Goal: Task Accomplishment & Management: Complete application form

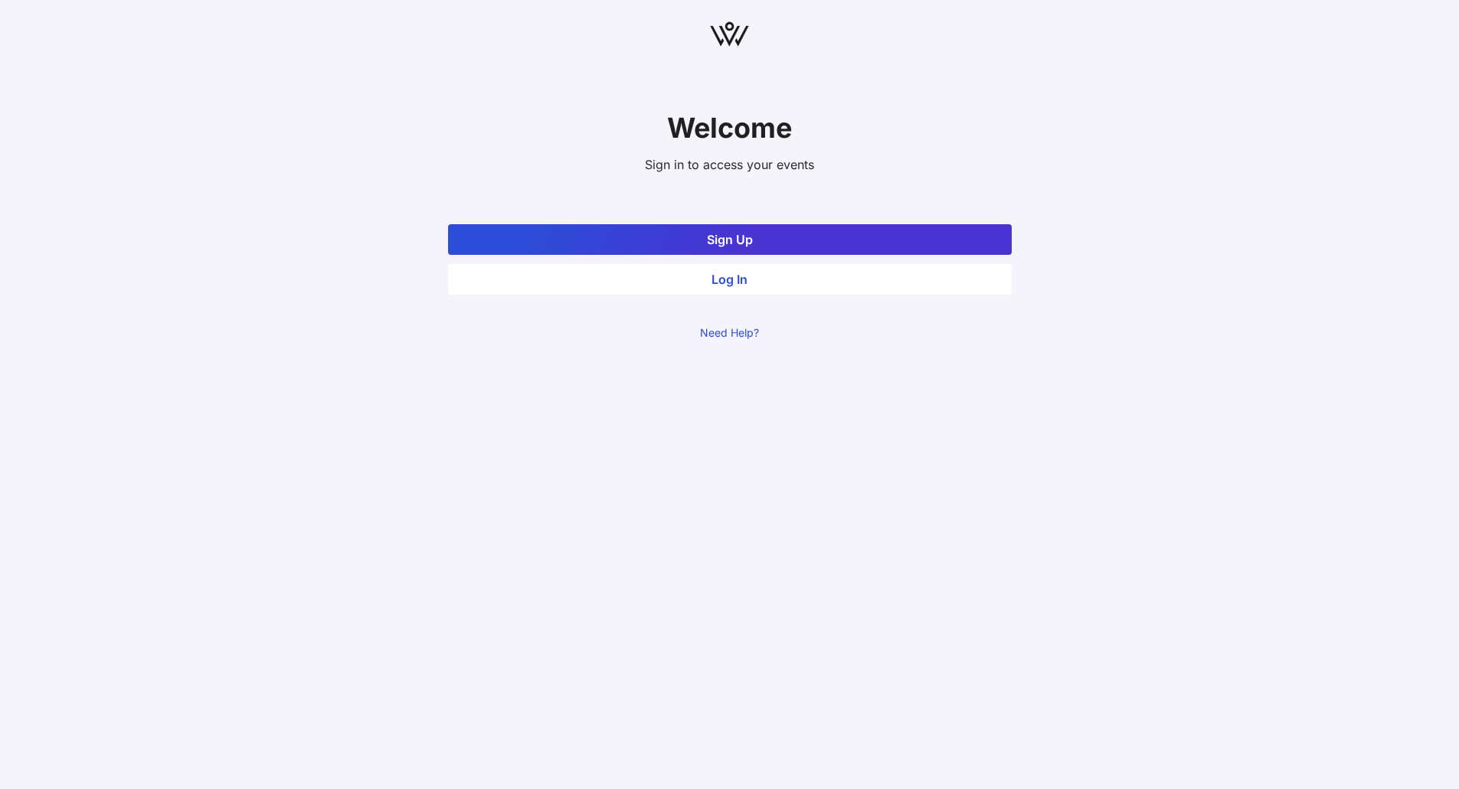
click at [753, 245] on button "Sign Up" at bounding box center [730, 239] width 564 height 31
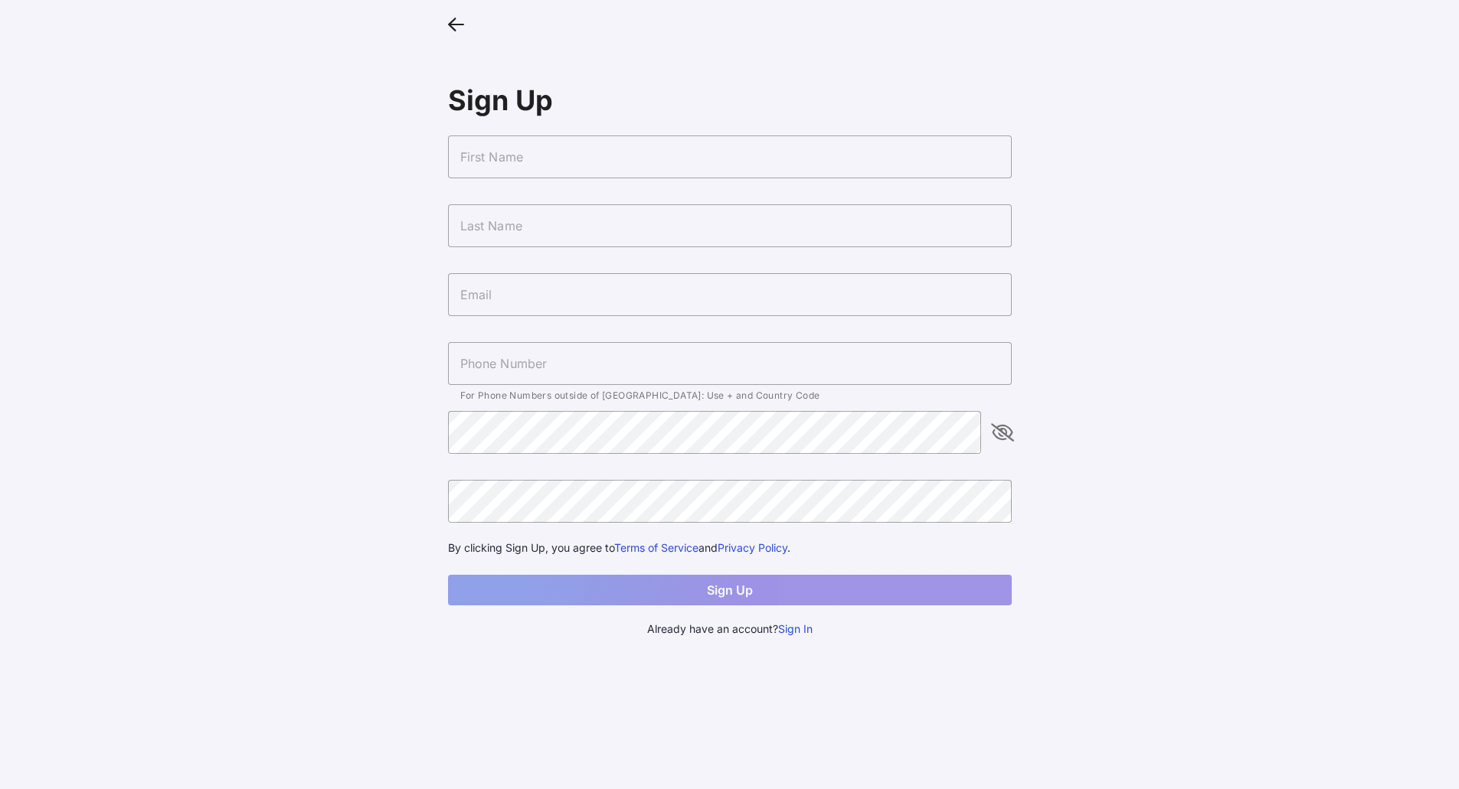
click at [700, 163] on input "text" at bounding box center [730, 157] width 564 height 43
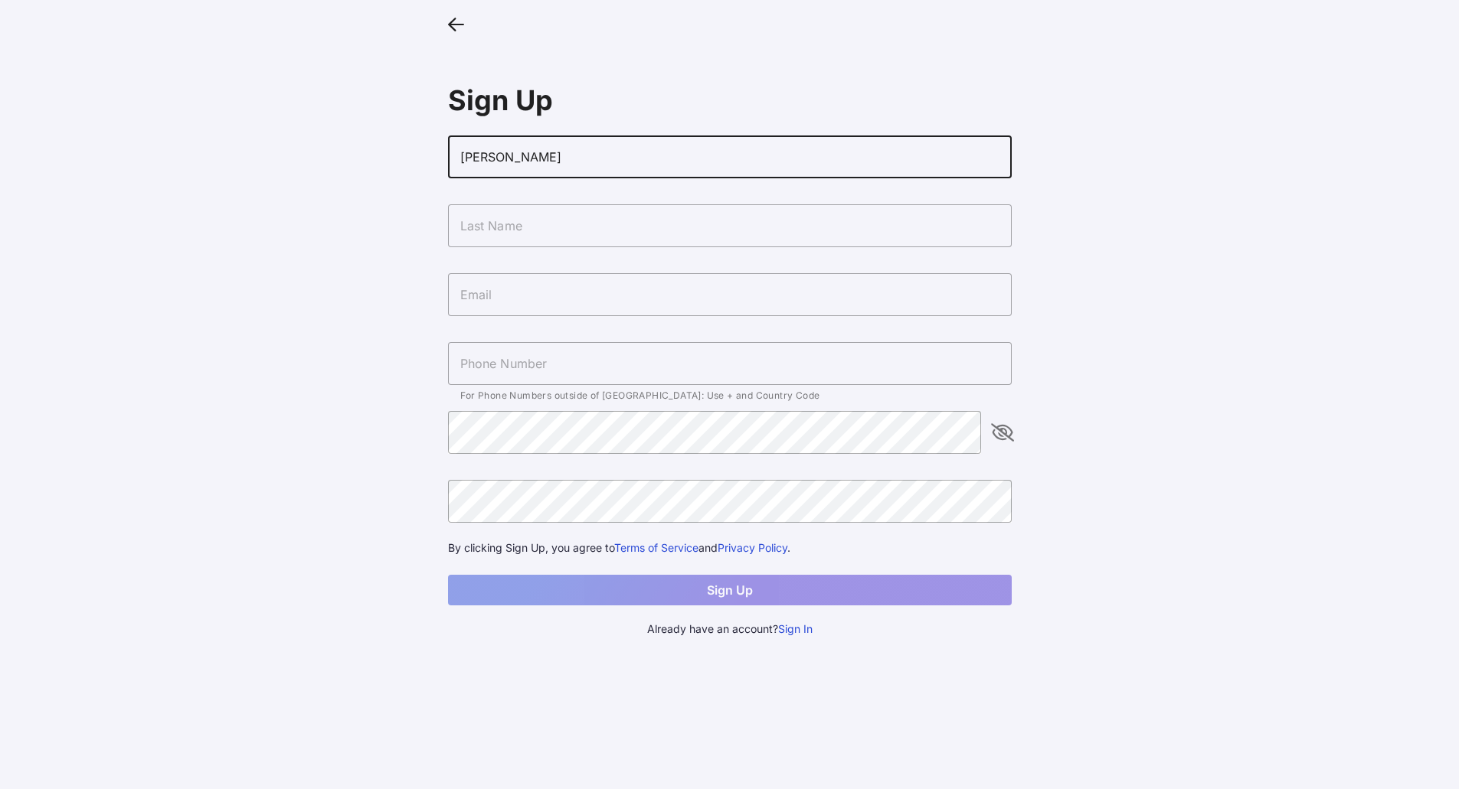
type input "[PERSON_NAME]"
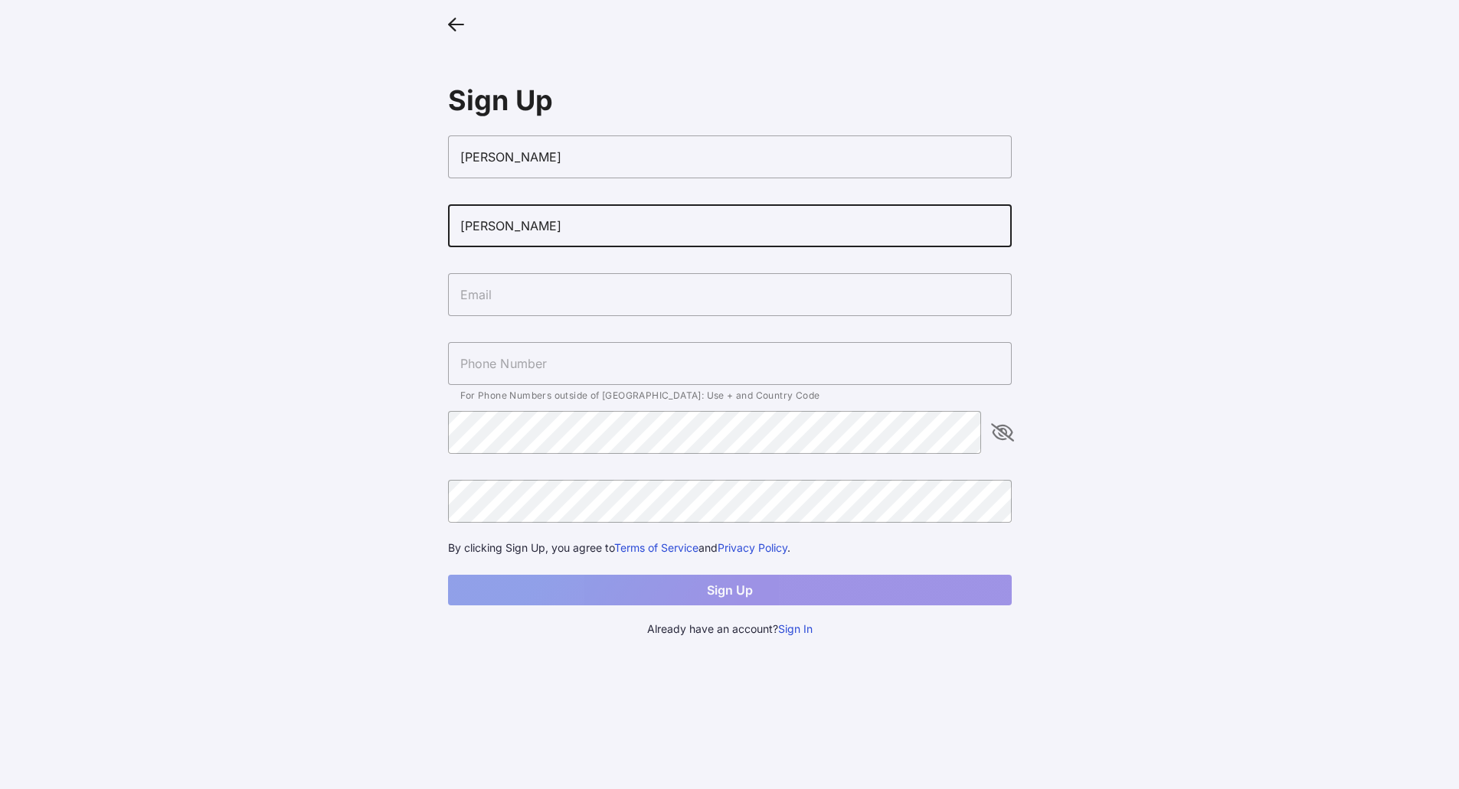
type input "[PERSON_NAME]"
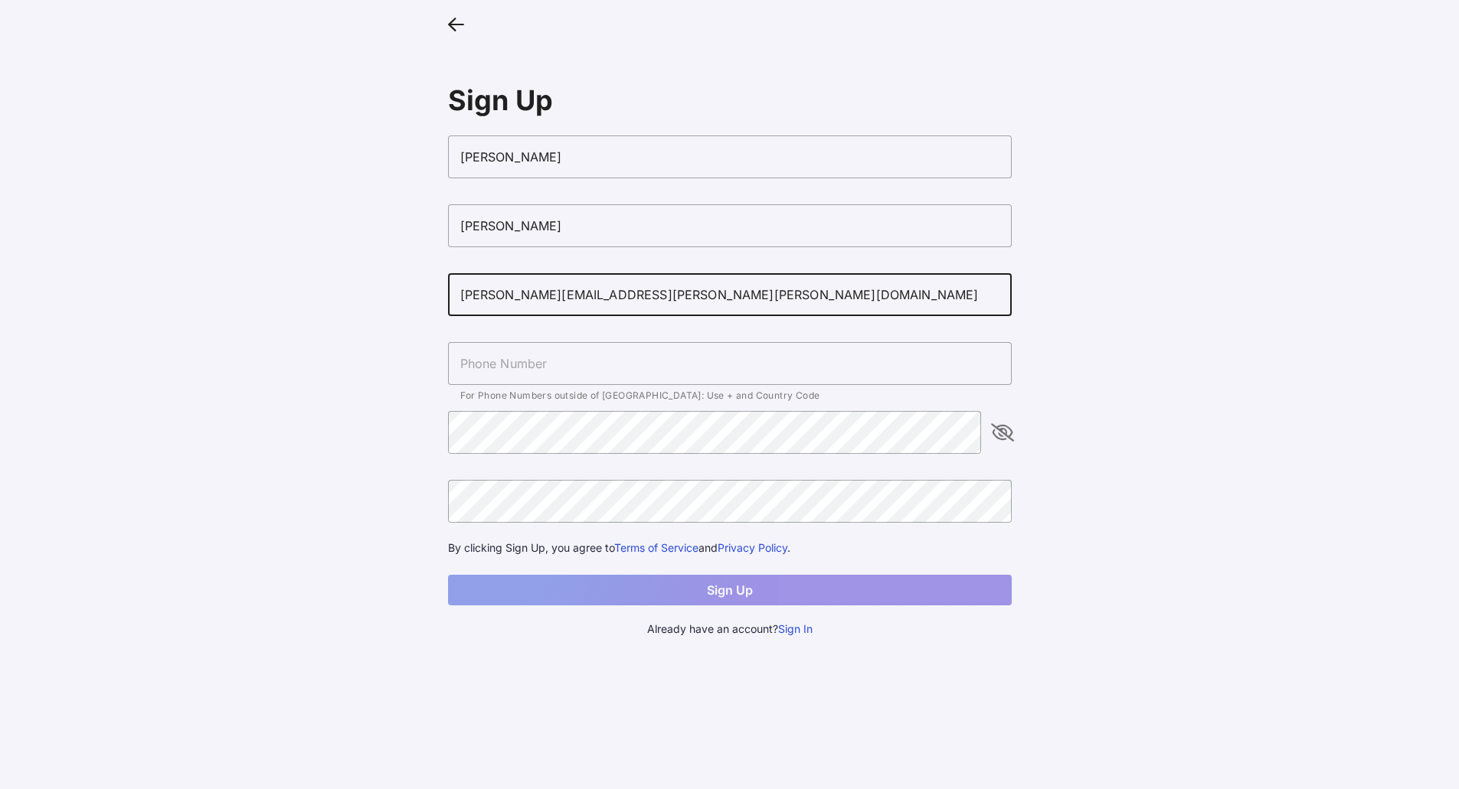
type input "[PERSON_NAME][EMAIL_ADDRESS][PERSON_NAME][PERSON_NAME][DOMAIN_NAME]"
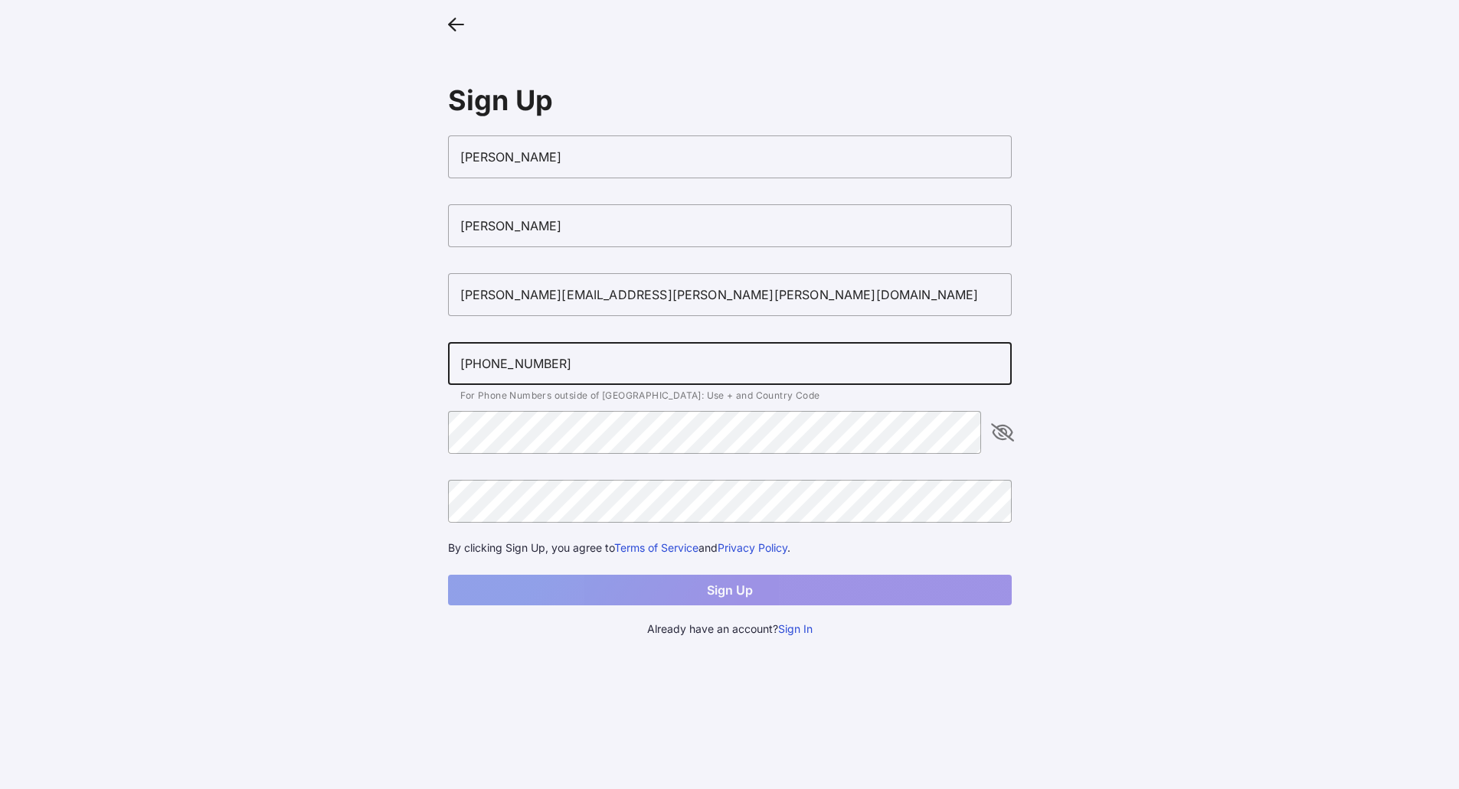
type input "[PHONE_NUMBER]"
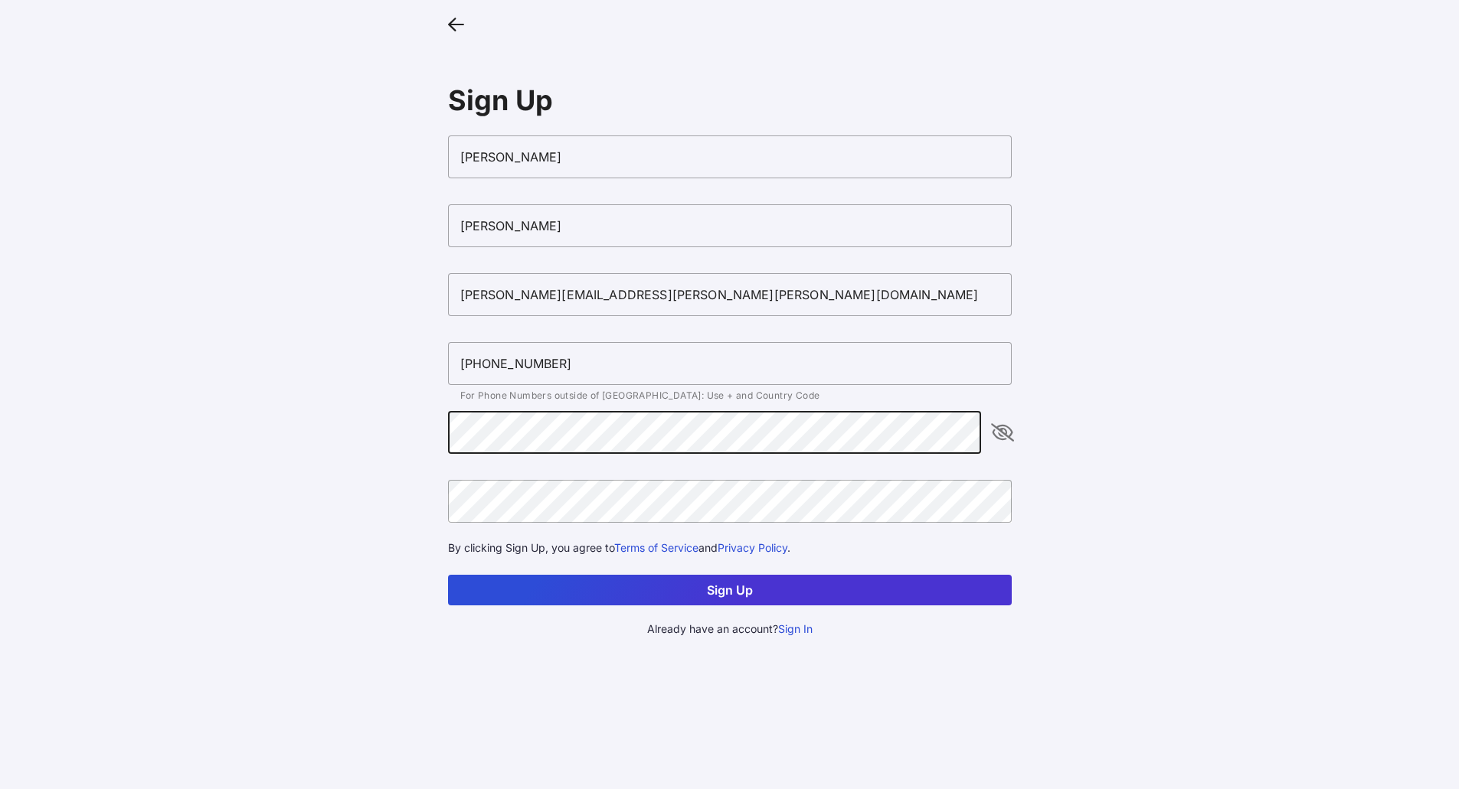
click at [720, 583] on button "Sign Up" at bounding box center [730, 590] width 564 height 31
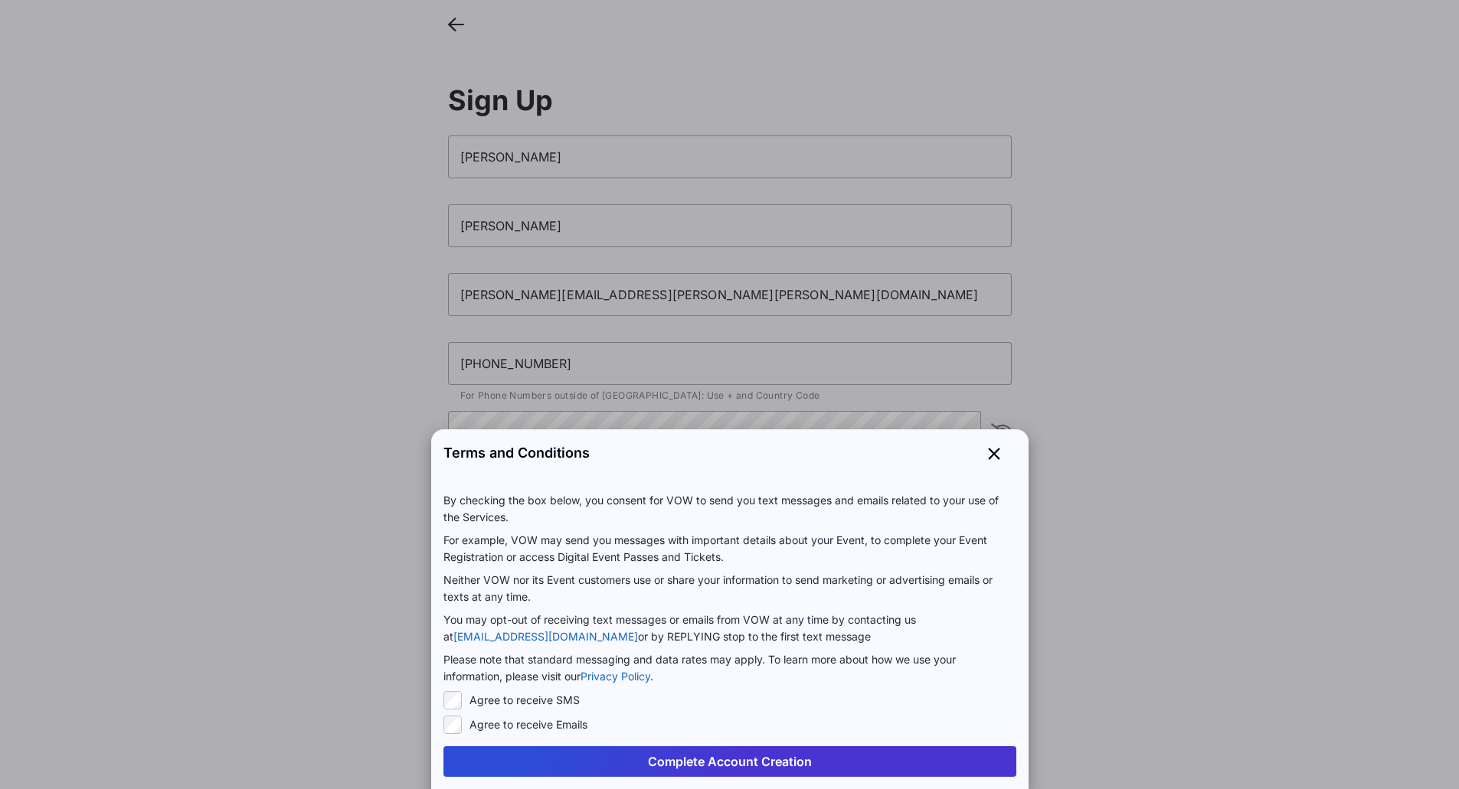
click at [750, 754] on button "Complete Account Creation" at bounding box center [729, 761] width 573 height 31
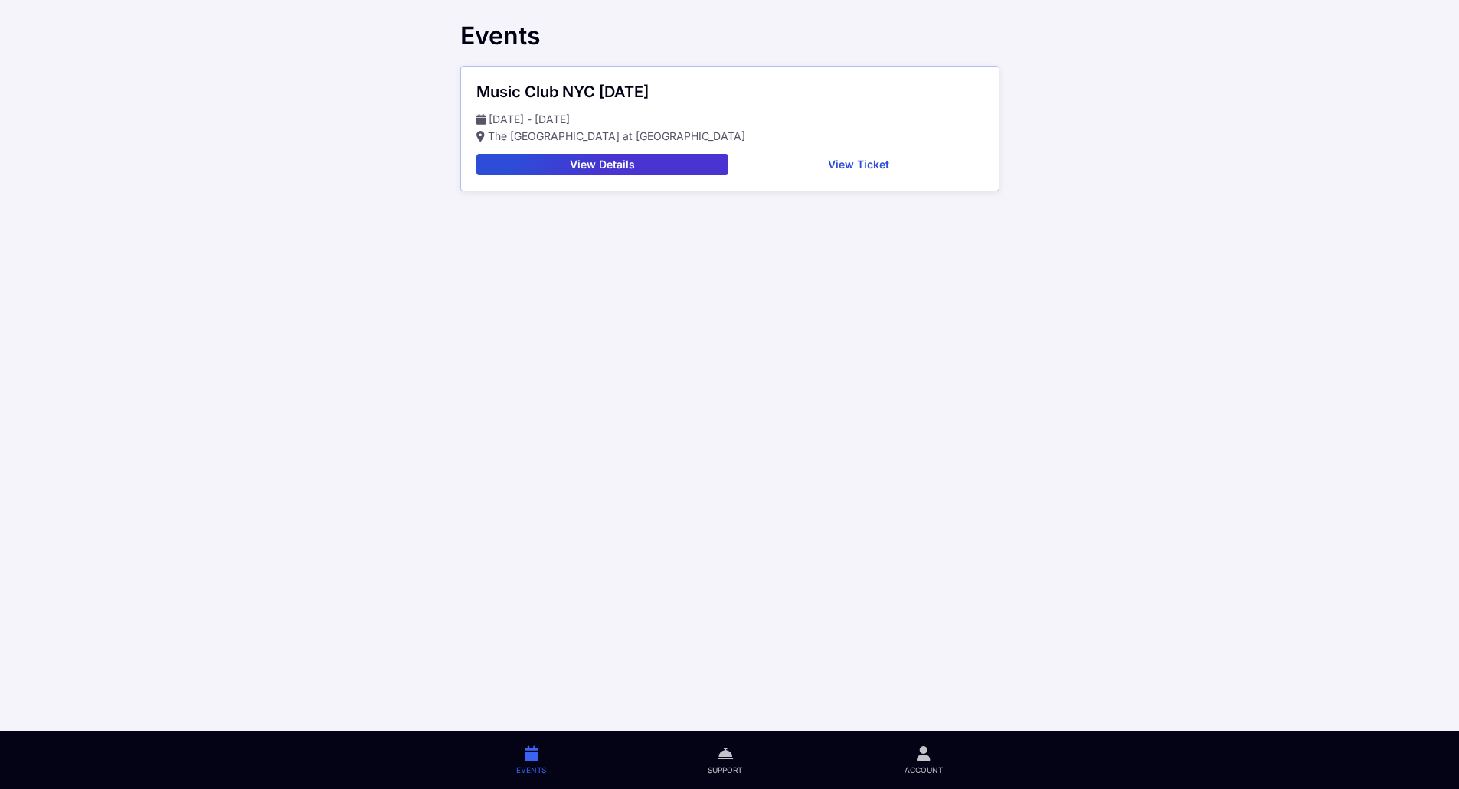
click at [824, 163] on button "View Ticket" at bounding box center [858, 164] width 249 height 21
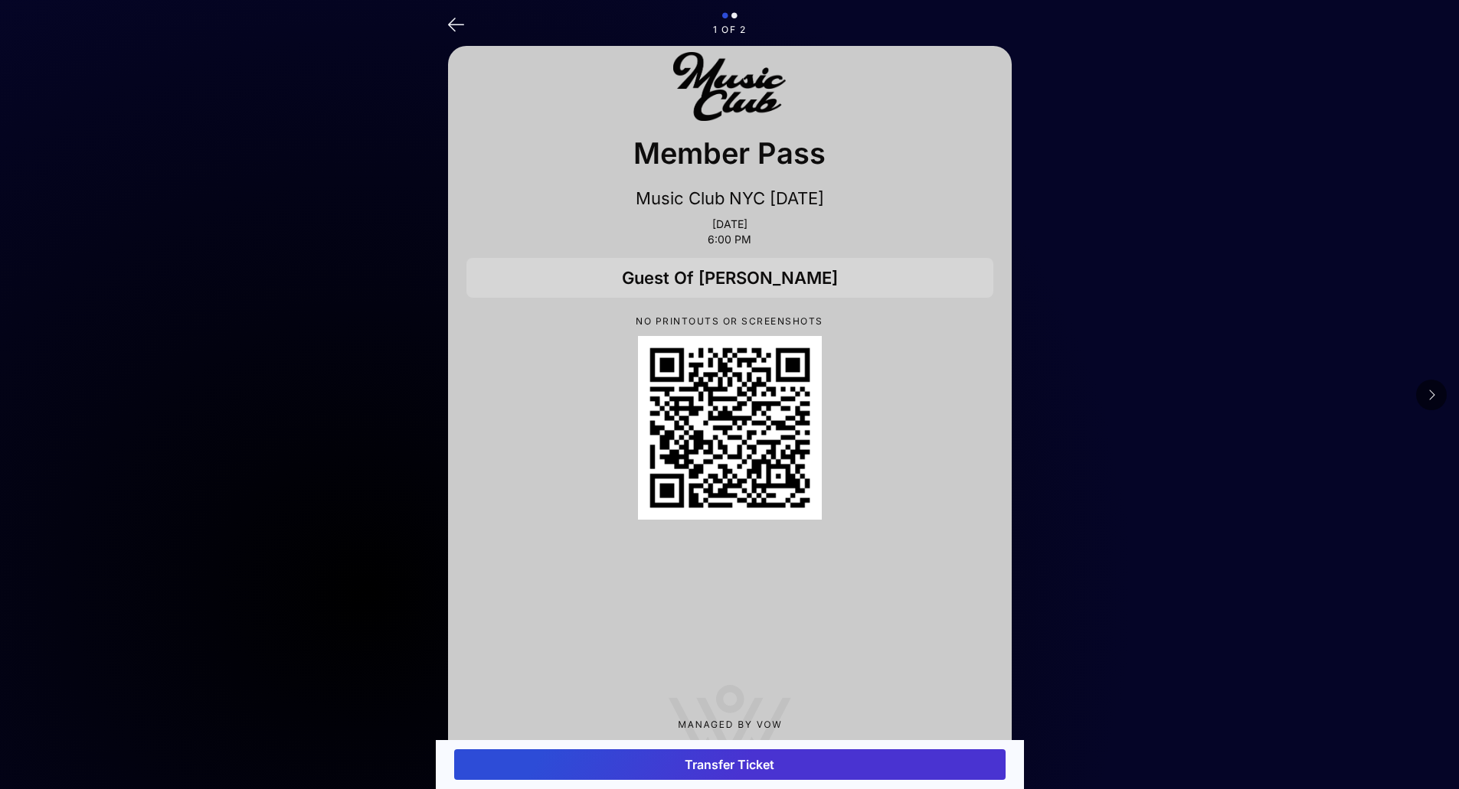
click at [459, 28] on icon at bounding box center [456, 23] width 16 height 22
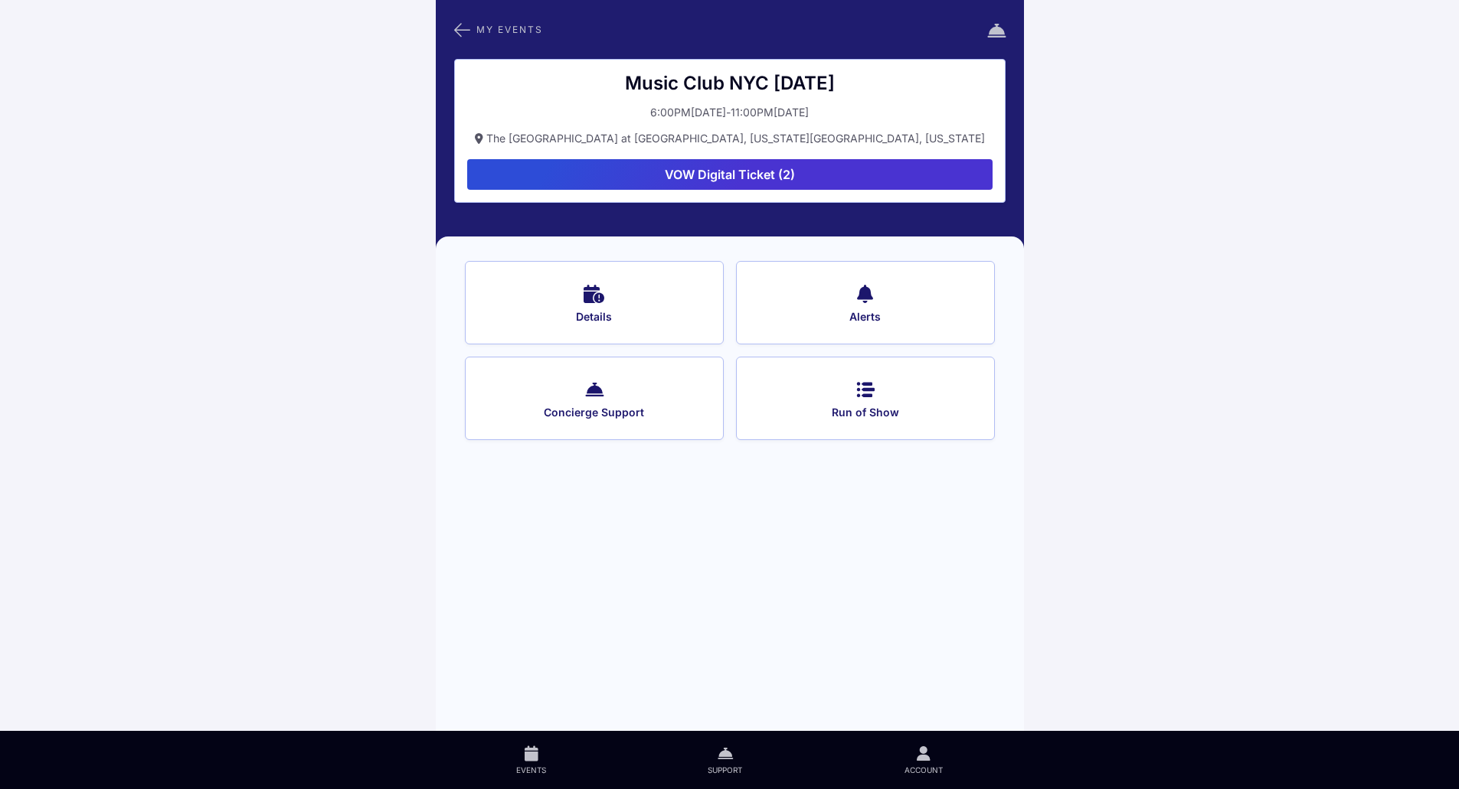
click at [740, 172] on button "VOW Digital Ticket (2)" at bounding box center [729, 174] width 525 height 31
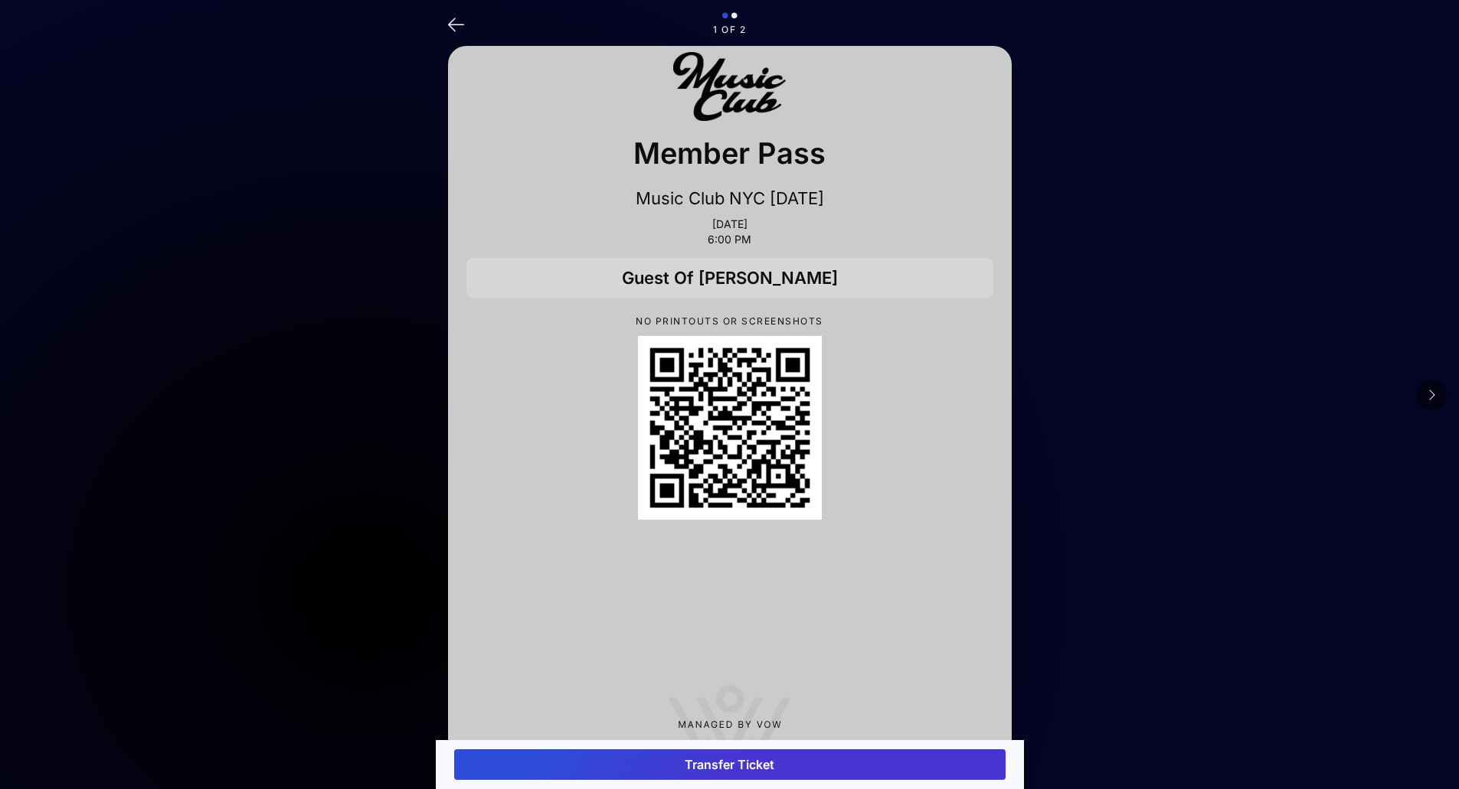
scroll to position [43, 0]
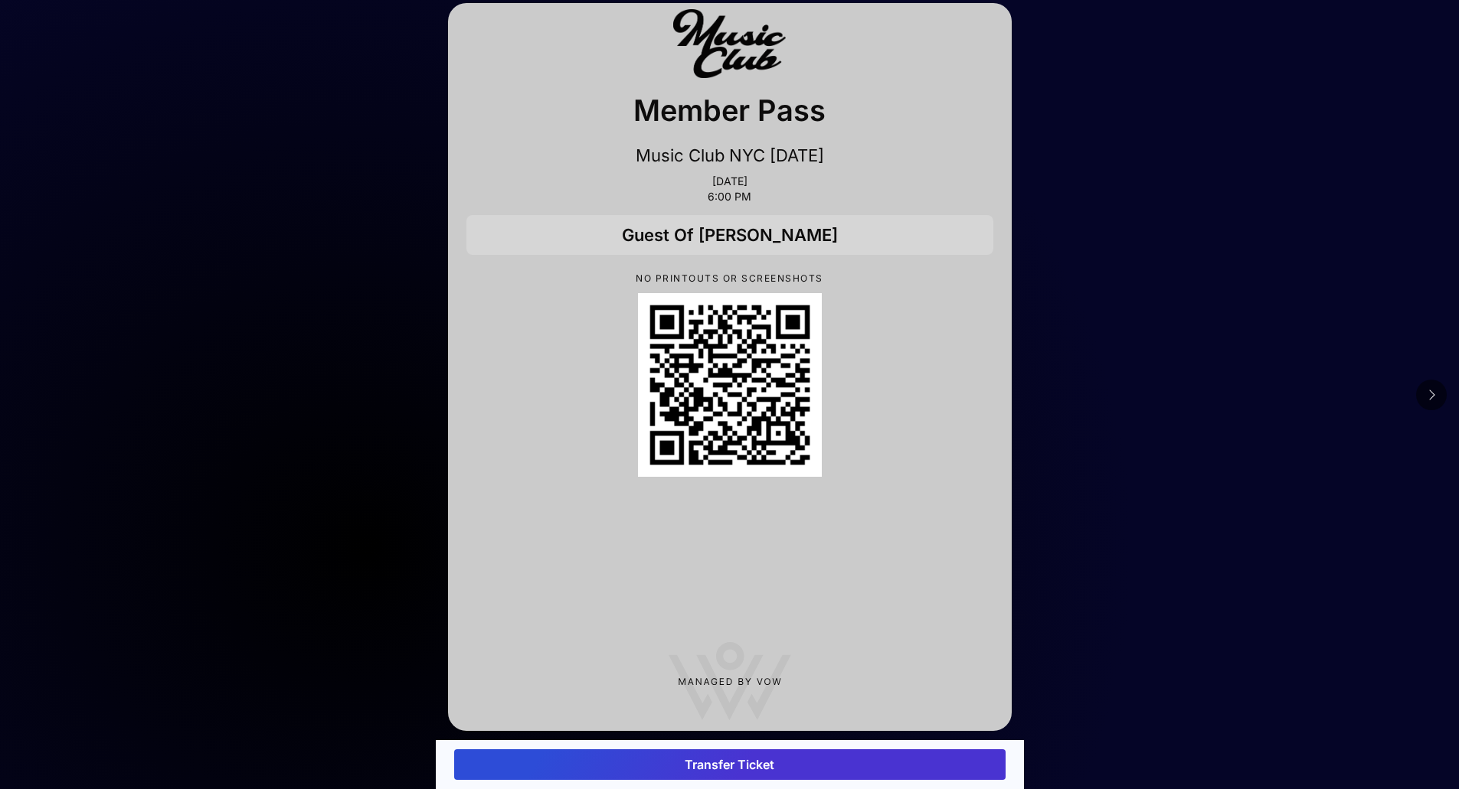
click at [740, 754] on button "Transfer Ticket" at bounding box center [729, 765] width 551 height 31
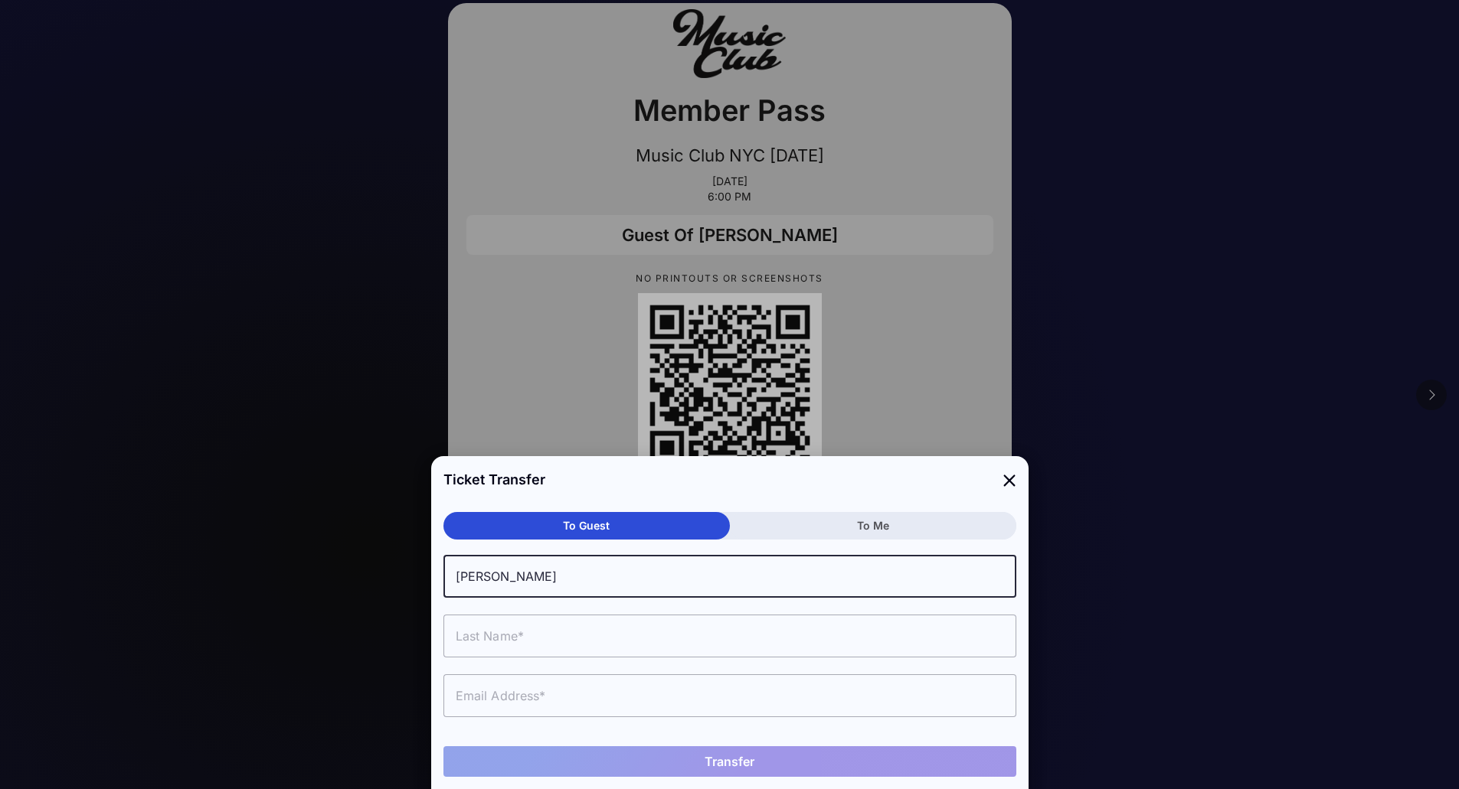
type input "[PERSON_NAME]"
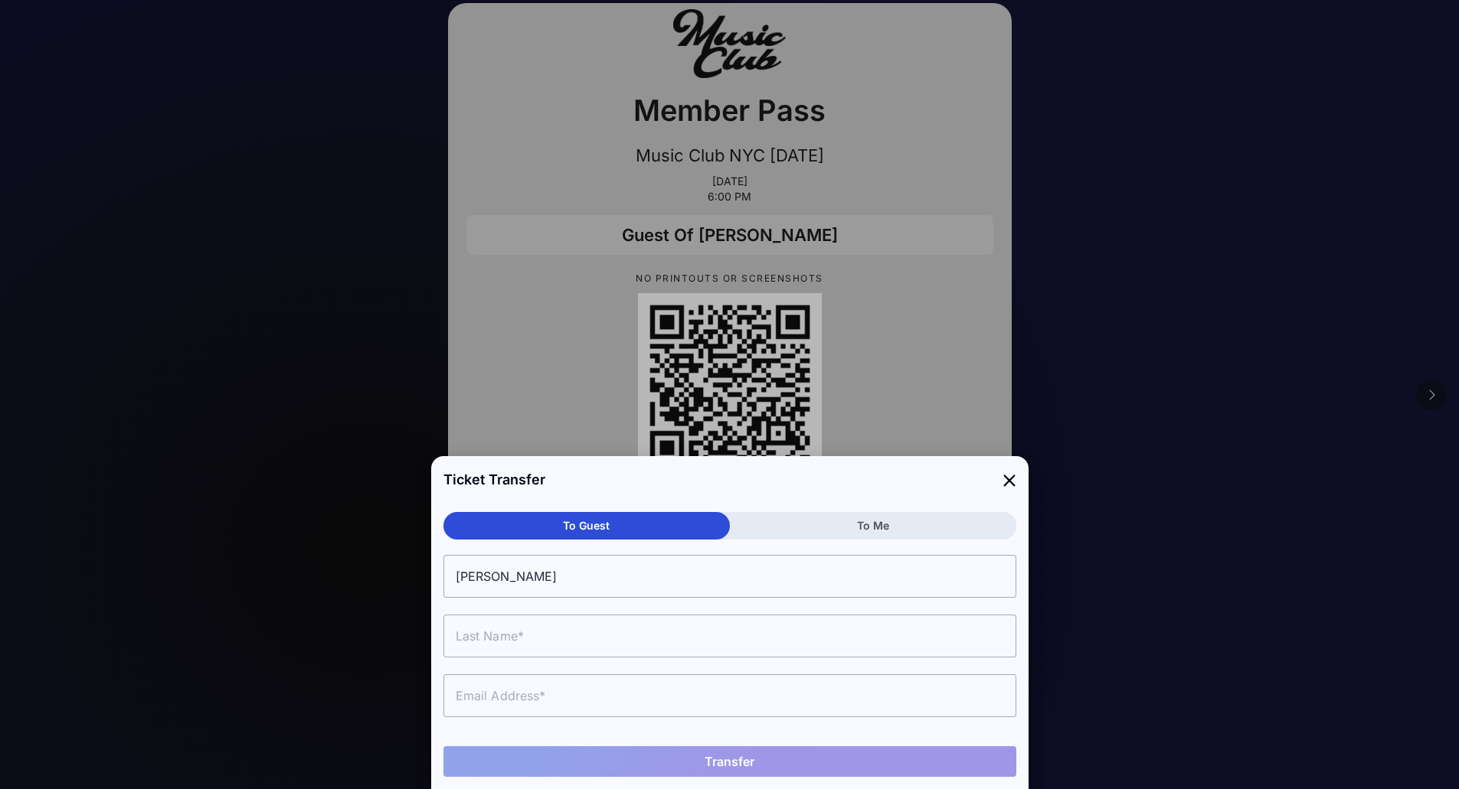
click at [920, 360] on div at bounding box center [729, 394] width 1459 height 789
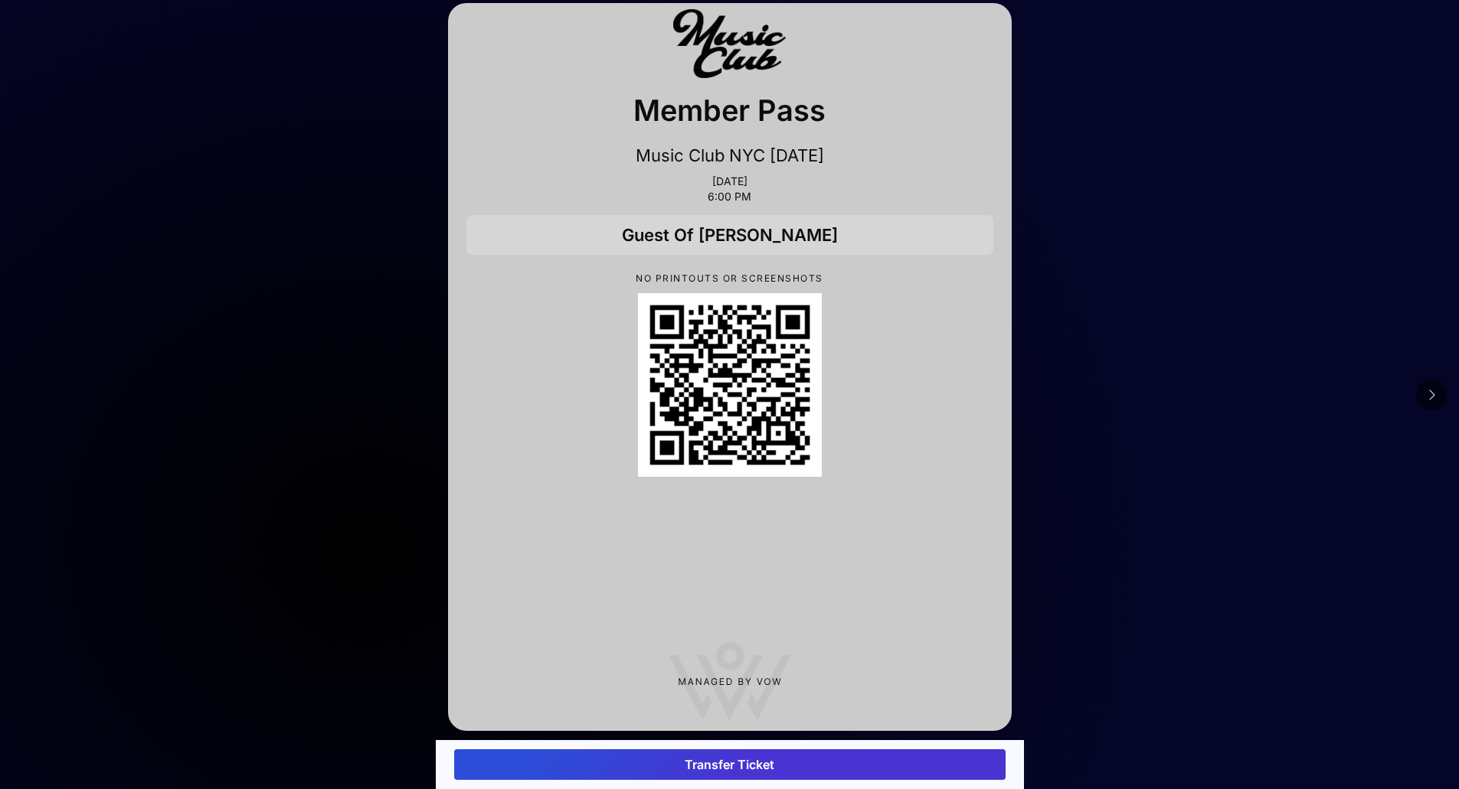
click at [720, 760] on button "Transfer Ticket" at bounding box center [729, 765] width 551 height 31
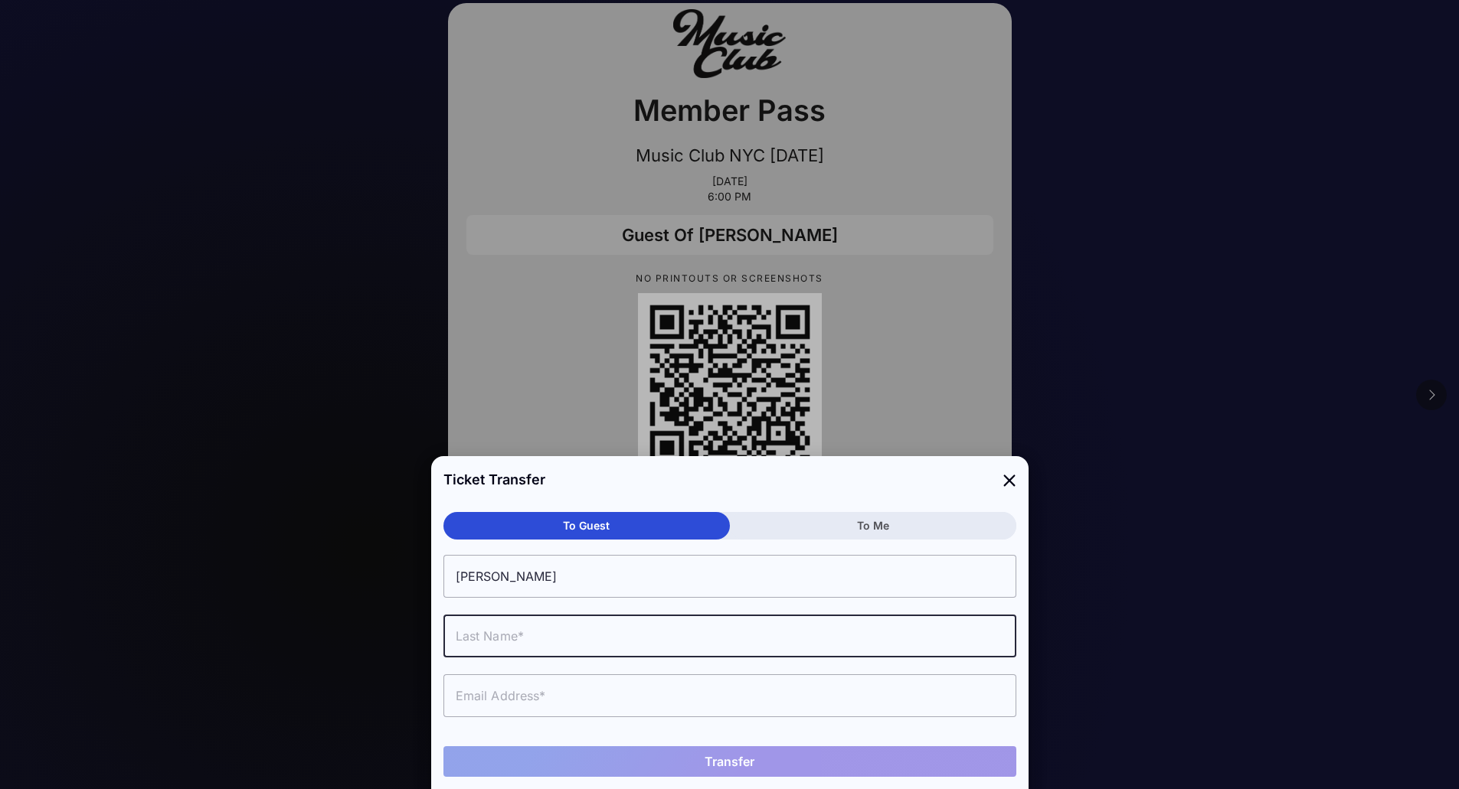
click at [613, 632] on input "text" at bounding box center [729, 636] width 573 height 43
type input "[PERSON_NAME]"
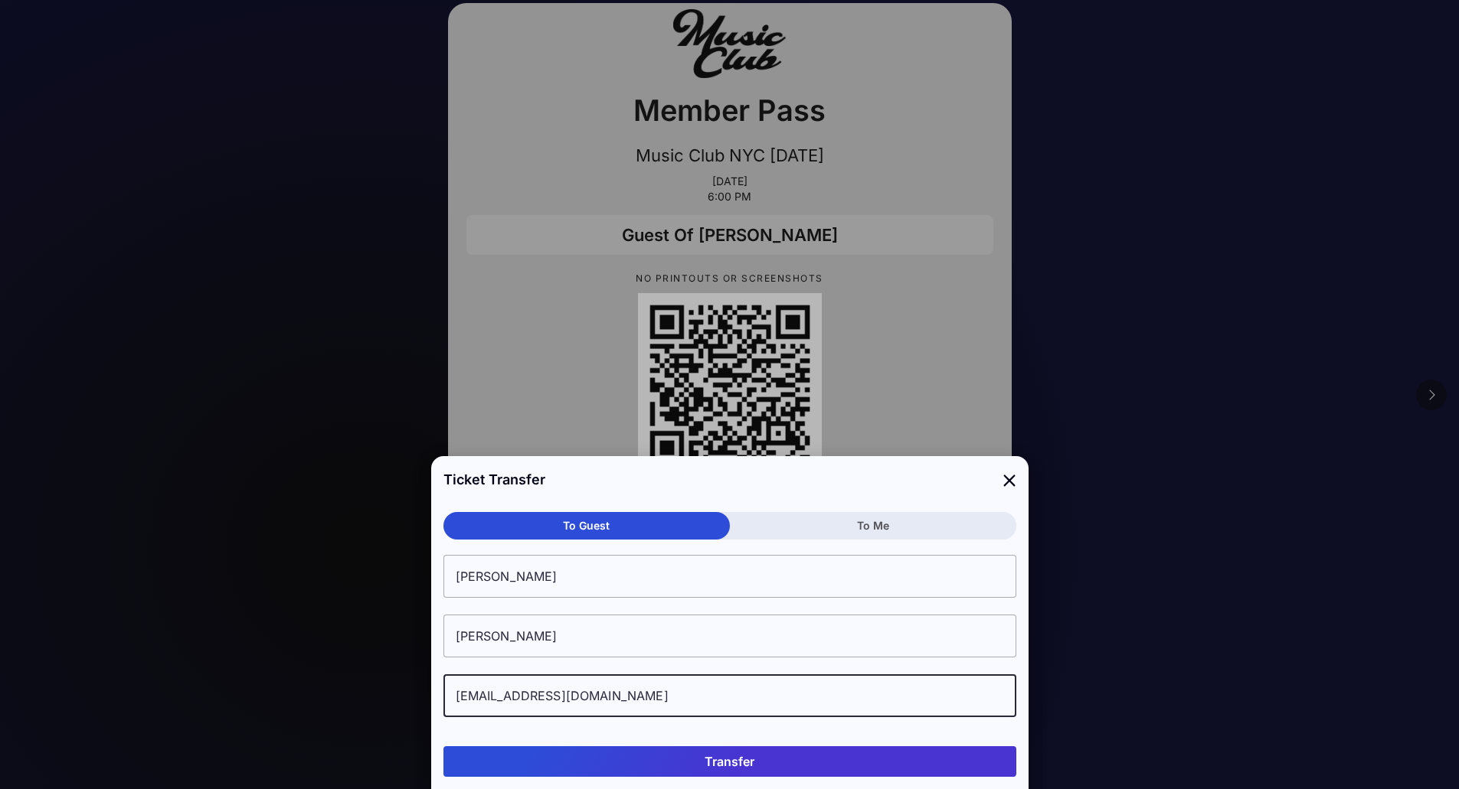
type input "[EMAIL_ADDRESS][DOMAIN_NAME]"
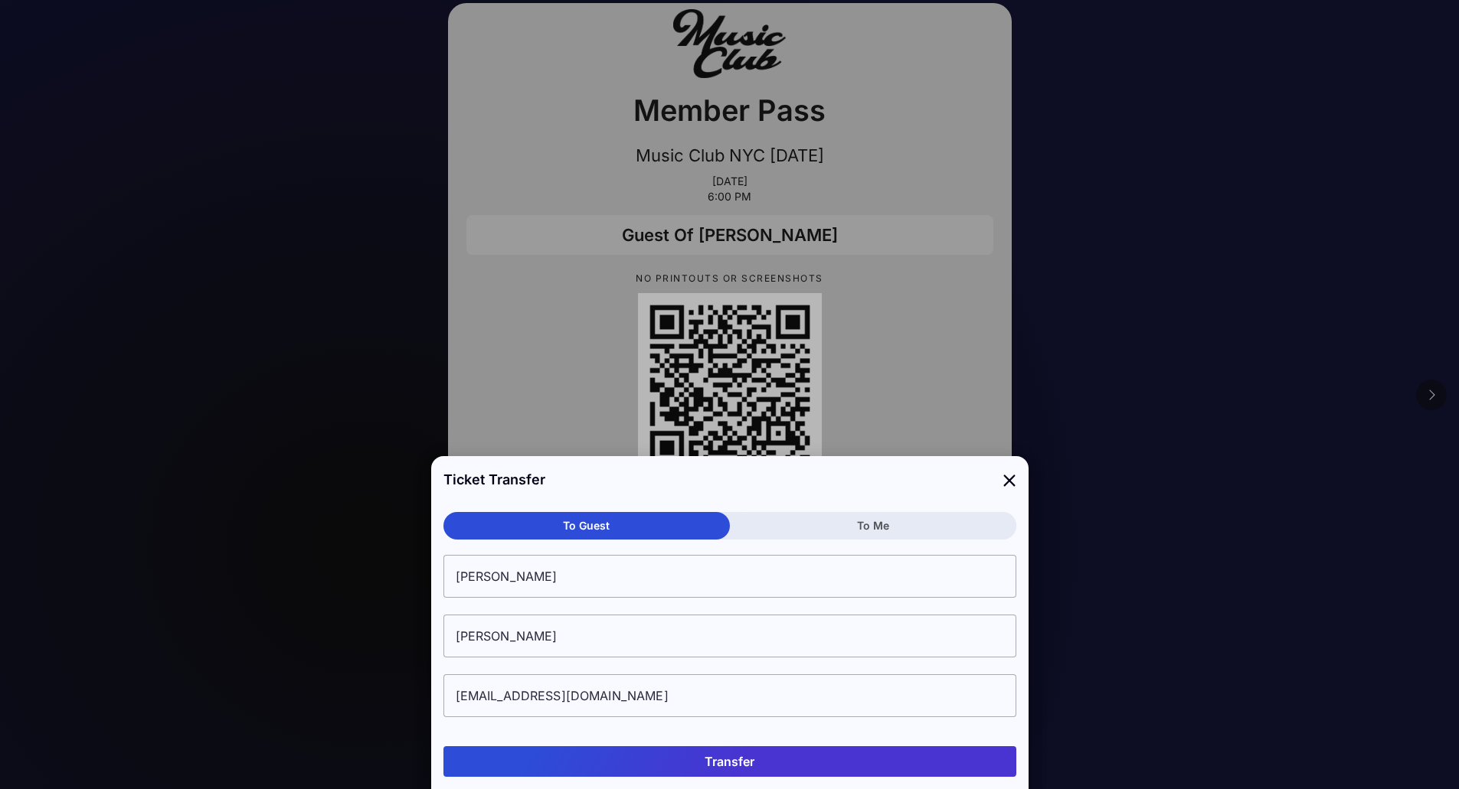
click at [840, 478] on div "Ticket Transfer" at bounding box center [729, 479] width 597 height 47
click at [836, 521] on button "To Me" at bounding box center [873, 526] width 286 height 28
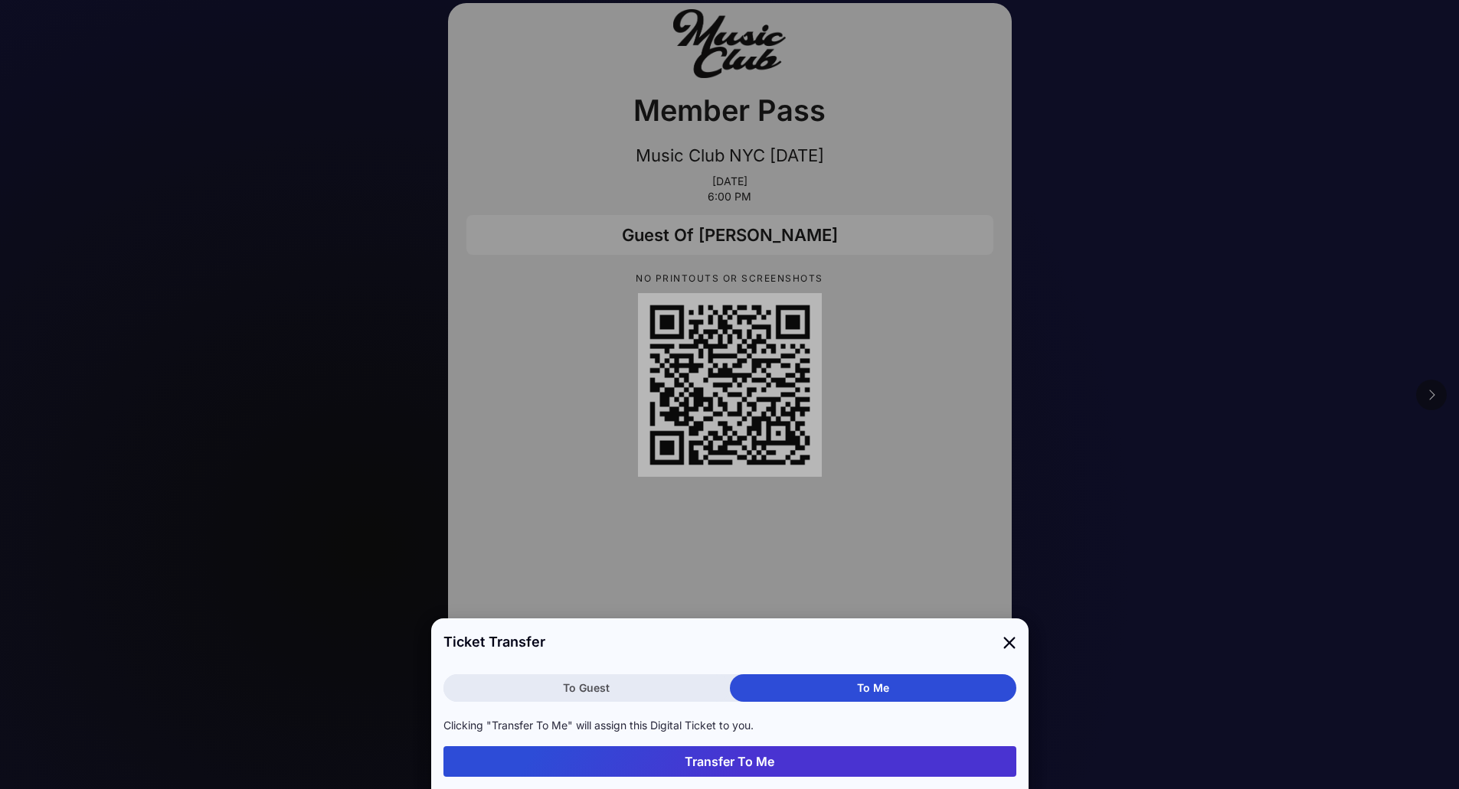
click at [627, 685] on button "To Guest" at bounding box center [586, 689] width 286 height 28
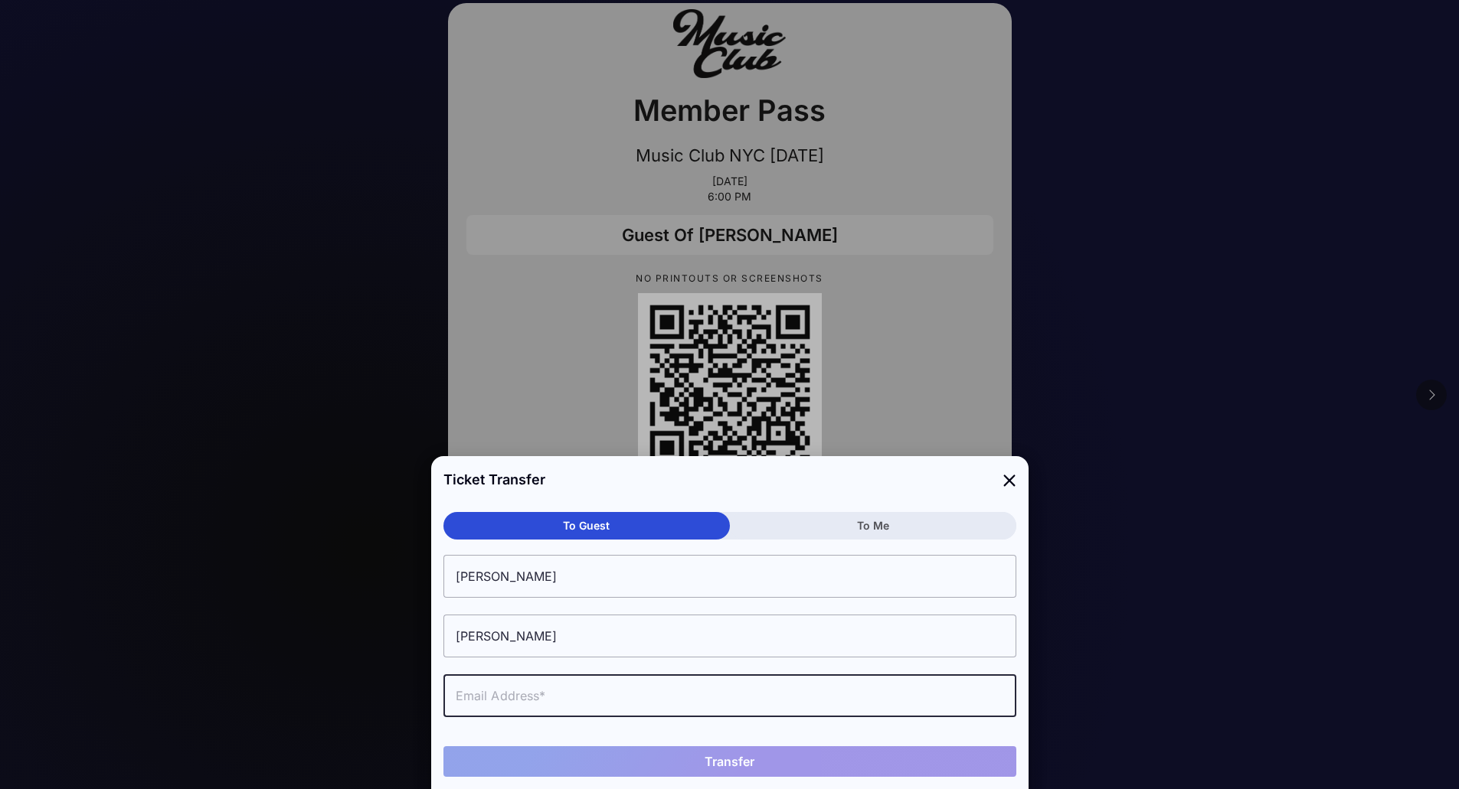
click at [1009, 482] on icon at bounding box center [1009, 480] width 14 height 22
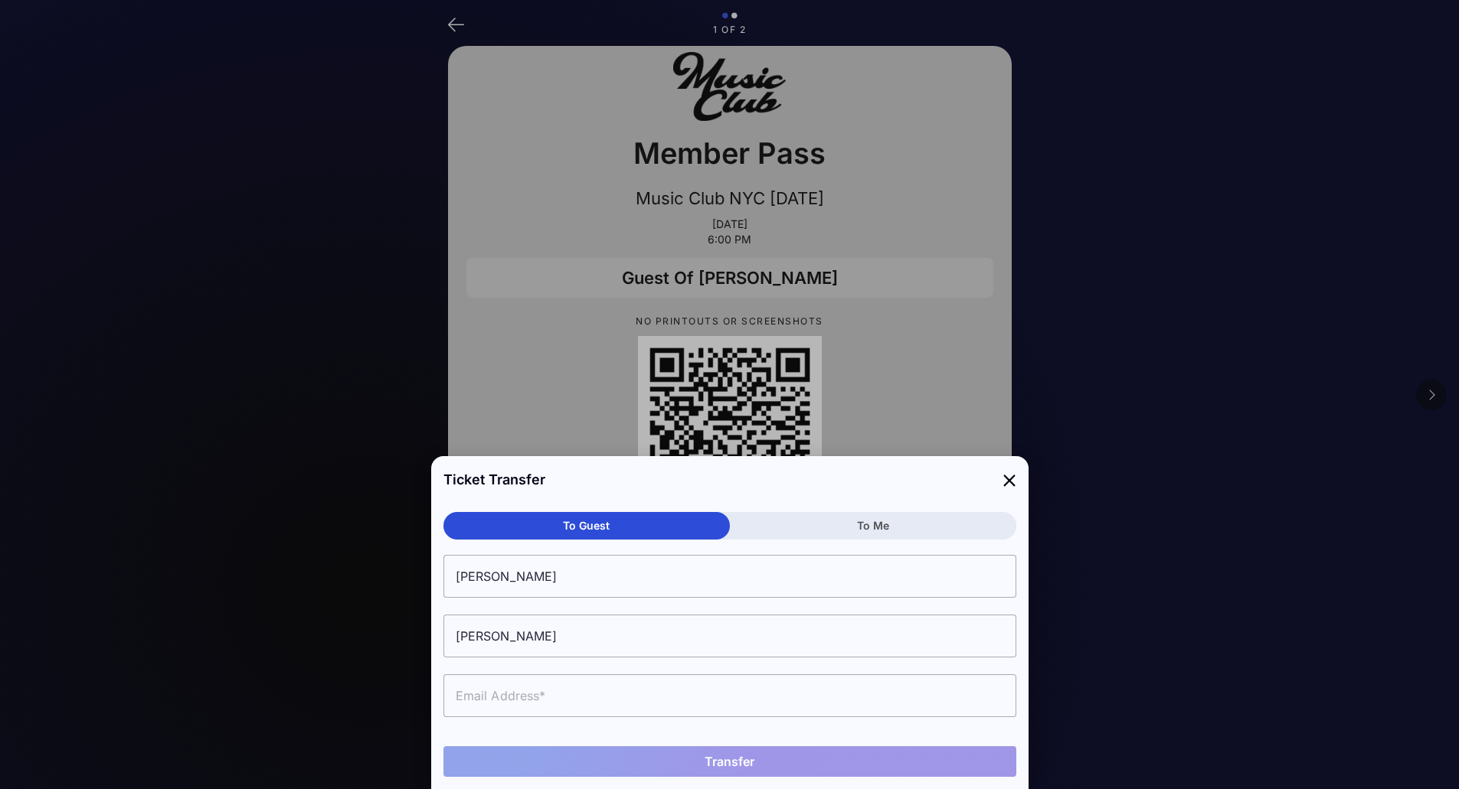
scroll to position [43, 0]
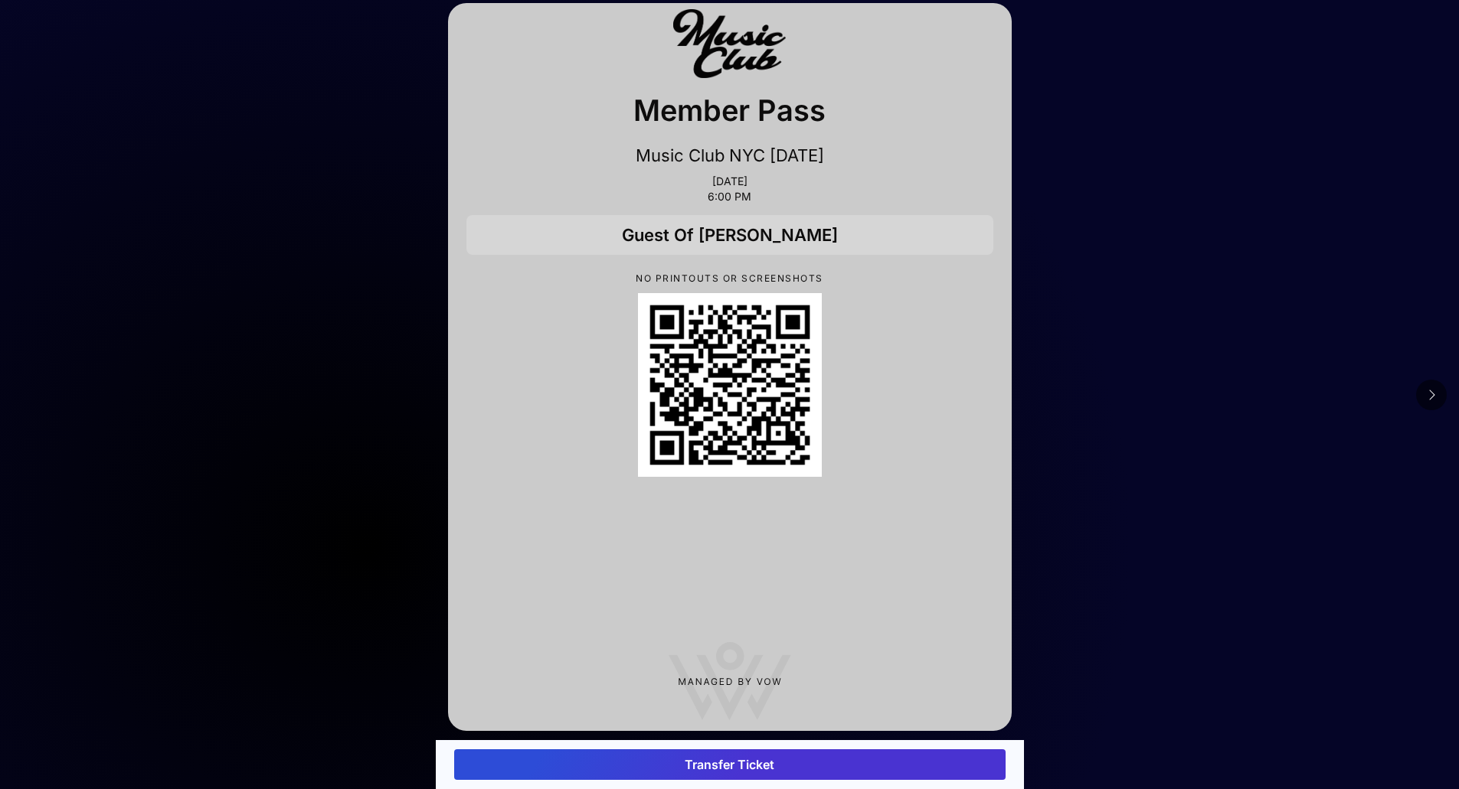
click at [1427, 400] on icon at bounding box center [1431, 395] width 8 height 12
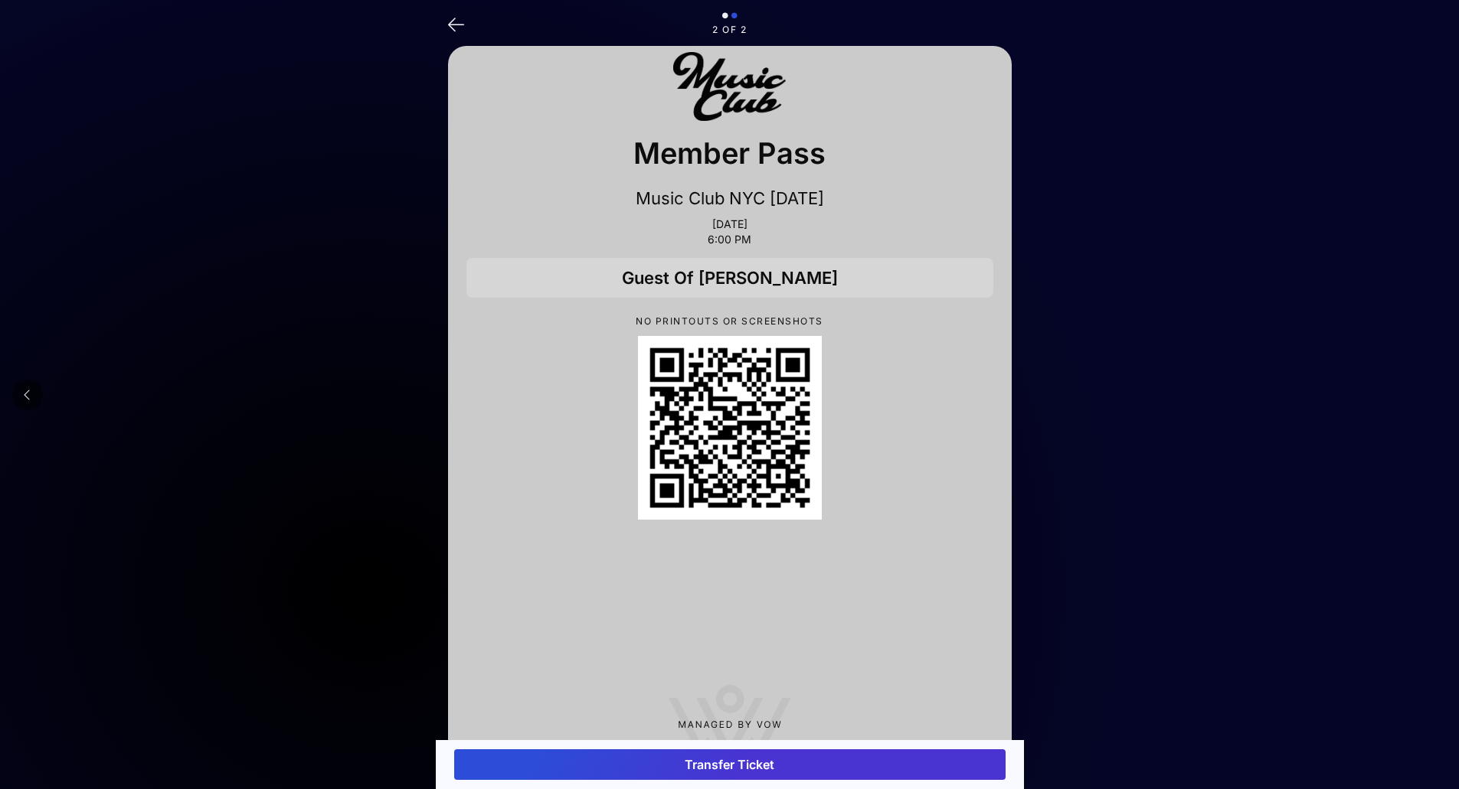
click at [35, 394] on button at bounding box center [27, 395] width 31 height 31
click at [450, 28] on icon at bounding box center [456, 23] width 16 height 22
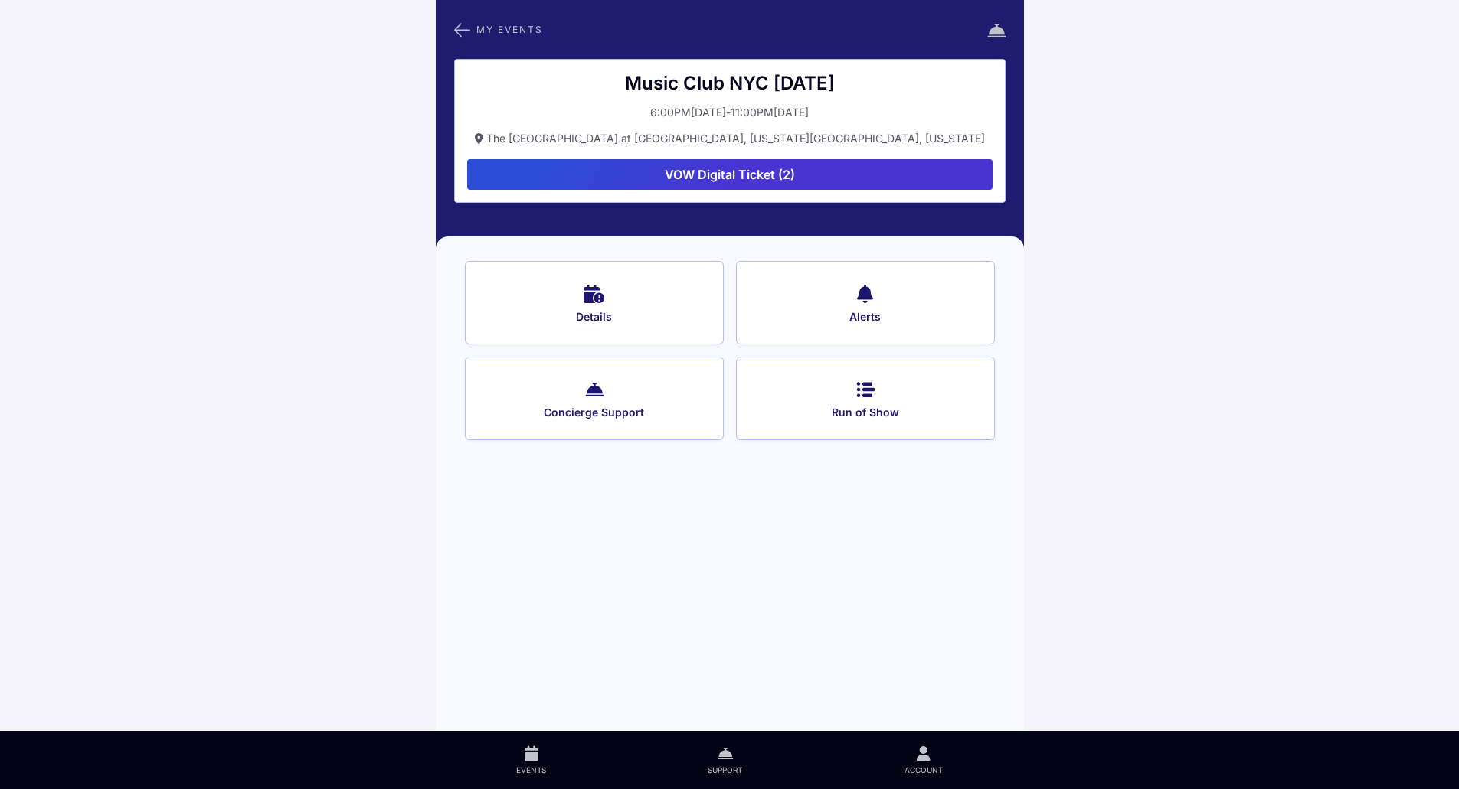
click at [871, 384] on icon at bounding box center [865, 388] width 18 height 22
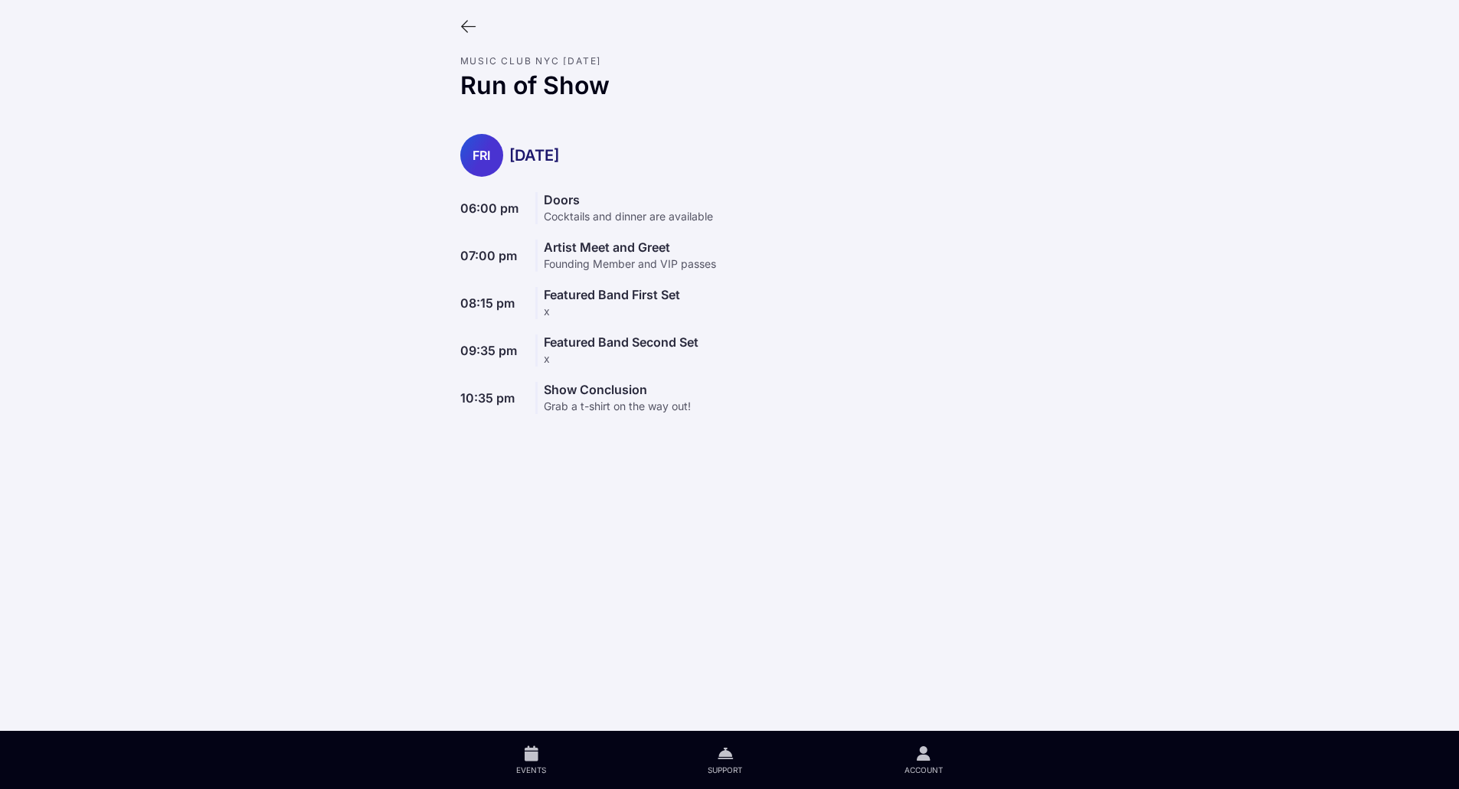
click at [473, 30] on icon at bounding box center [468, 26] width 17 height 17
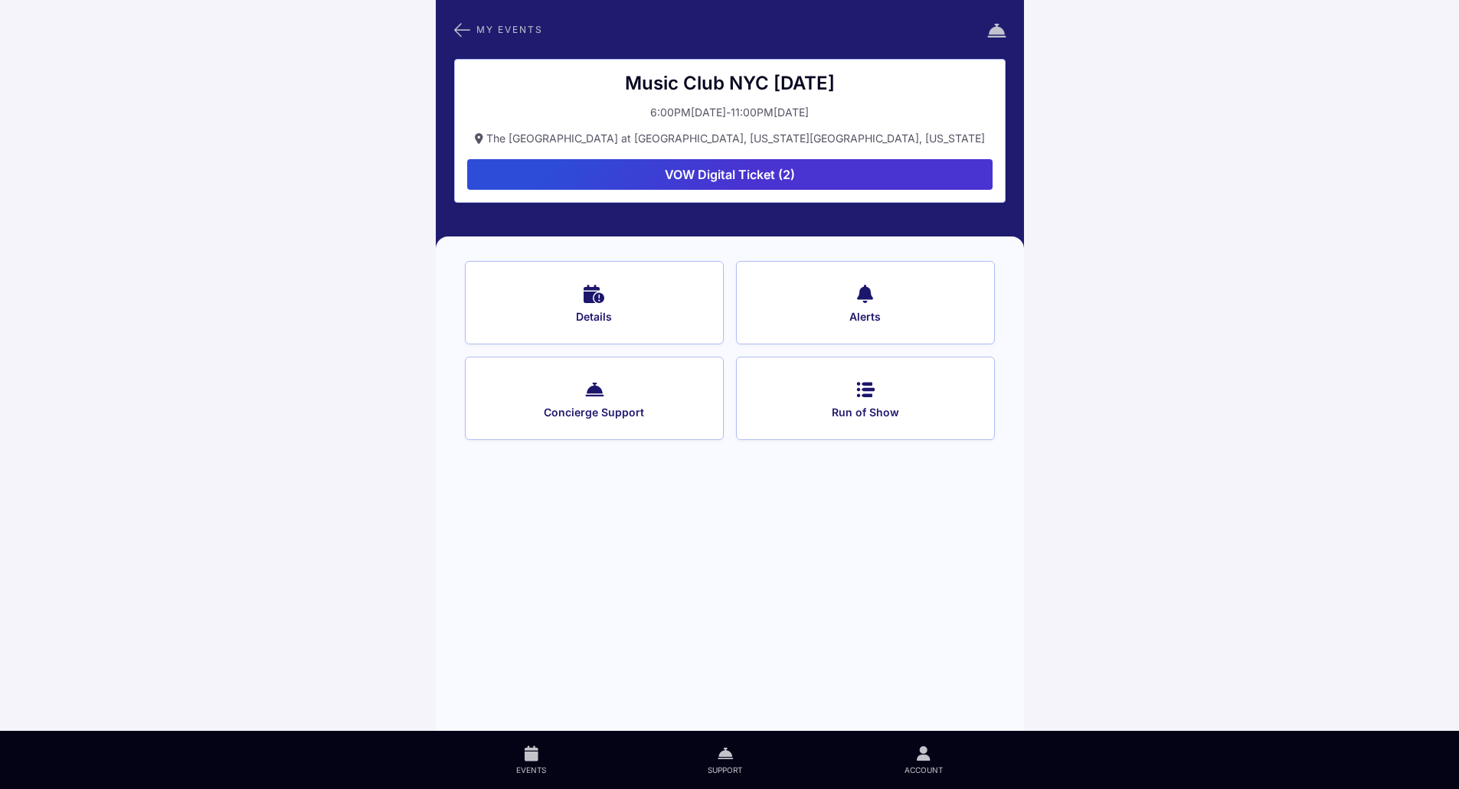
click at [640, 321] on span "Details" at bounding box center [593, 317] width 217 height 14
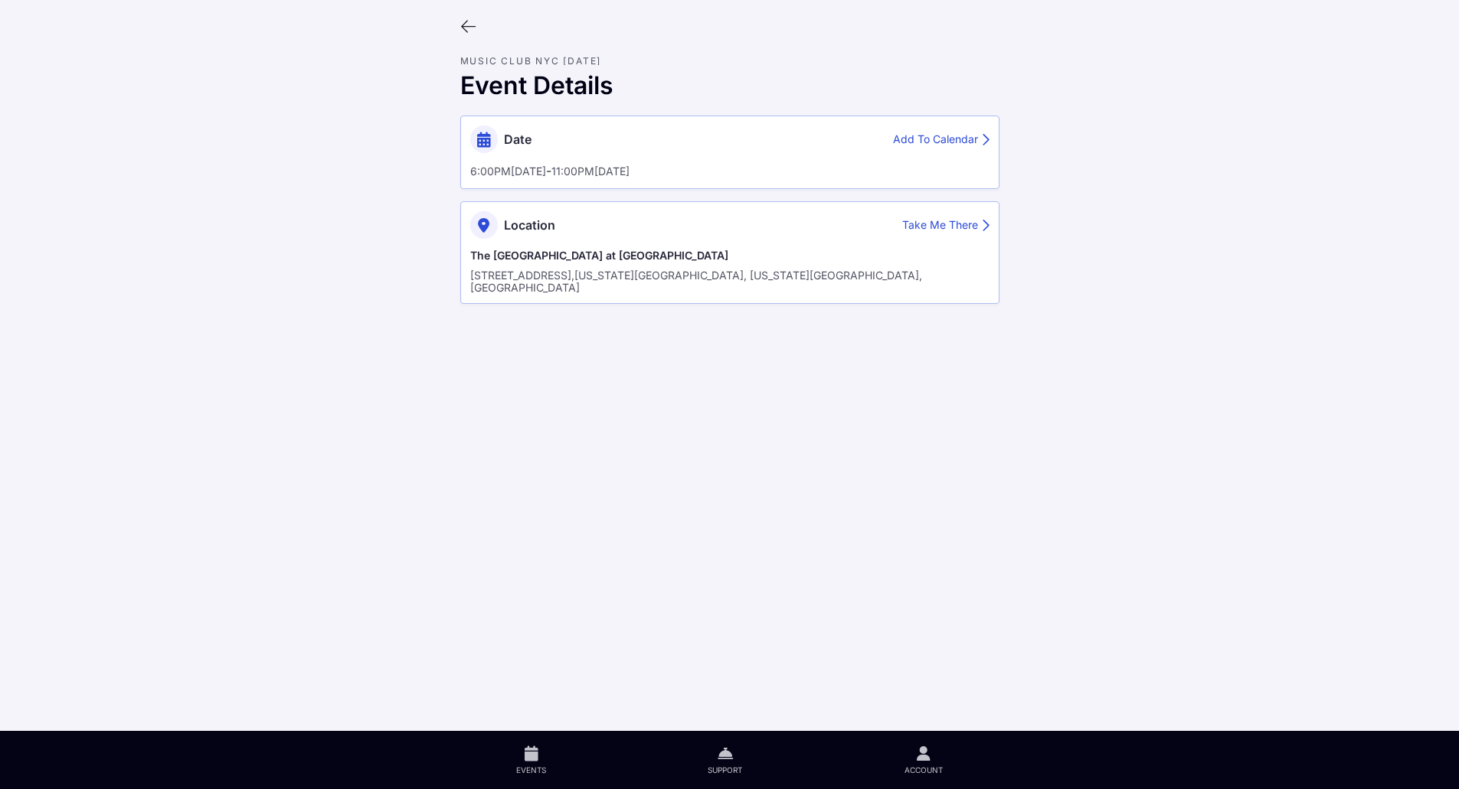
click at [936, 136] on div "Add To Calendar" at bounding box center [941, 140] width 96 height 16
drag, startPoint x: 632, startPoint y: 279, endPoint x: 466, endPoint y: 275, distance: 167.0
click at [466, 275] on div "Location Take Me There The [GEOGRAPHIC_DATA] at [GEOGRAPHIC_DATA] [STREET_ADDRE…" at bounding box center [729, 252] width 539 height 103
drag, startPoint x: 822, startPoint y: 275, endPoint x: 464, endPoint y: 260, distance: 358.6
click at [464, 260] on div "Location Take Me There The [GEOGRAPHIC_DATA] at [GEOGRAPHIC_DATA] [STREET_ADDRE…" at bounding box center [729, 252] width 539 height 103
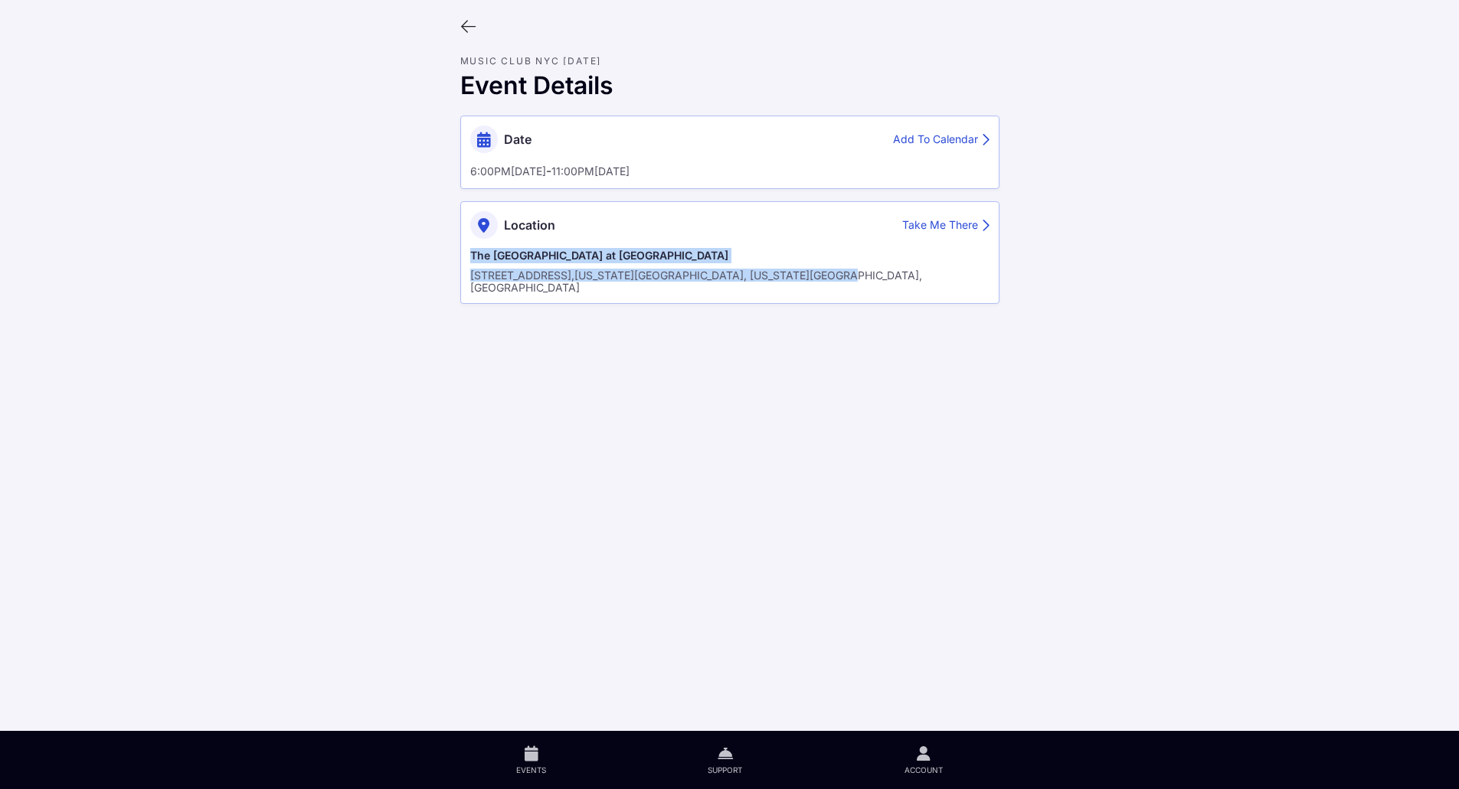
click at [926, 768] on span "Account" at bounding box center [923, 770] width 38 height 11
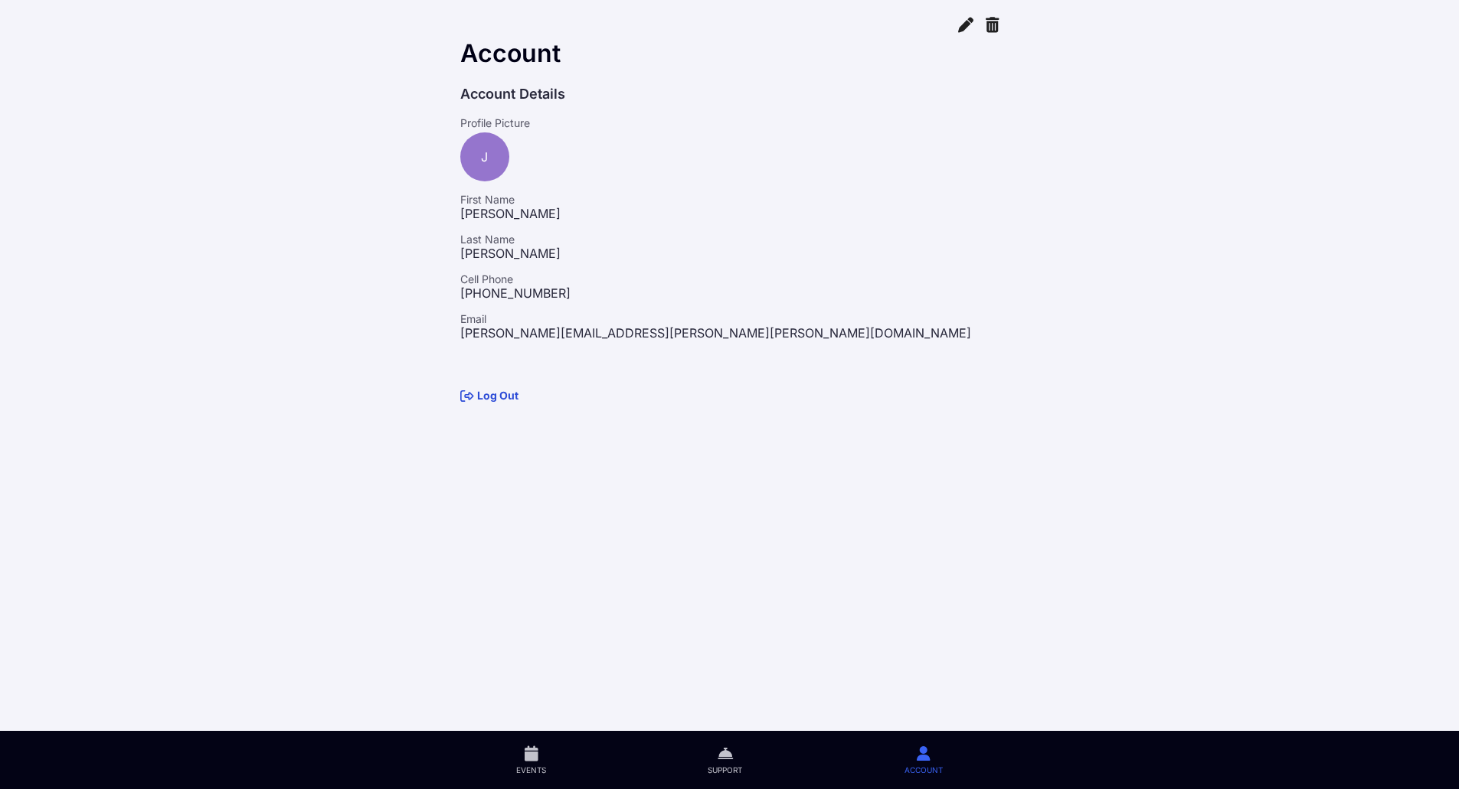
click at [495, 396] on link "Log Out" at bounding box center [489, 395] width 58 height 13
